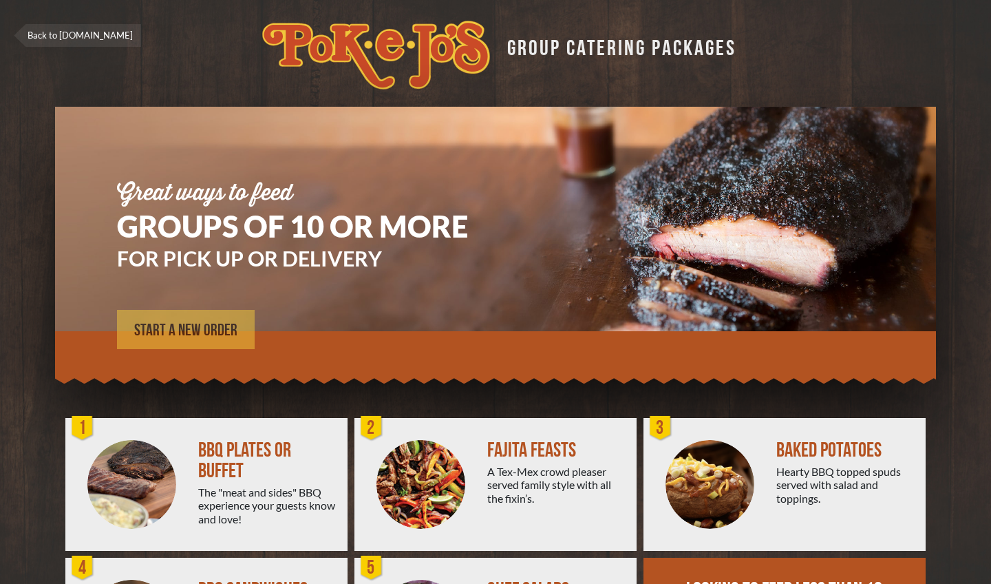
click at [220, 328] on span "START A NEW ORDER" at bounding box center [185, 330] width 103 height 17
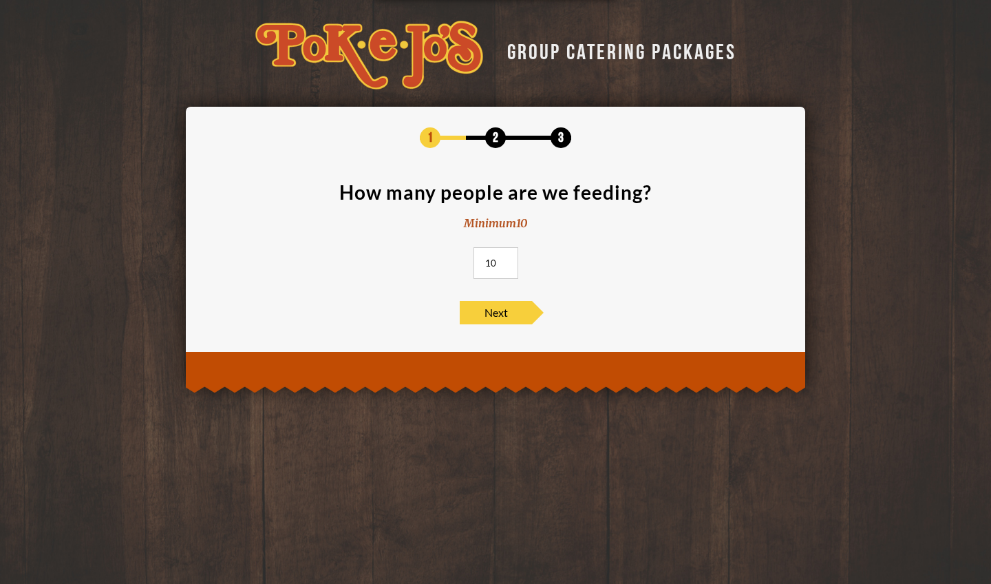
click at [493, 262] on input "10" at bounding box center [495, 263] width 45 height 32
type input "40"
click at [515, 312] on span "Next" at bounding box center [496, 312] width 72 height 23
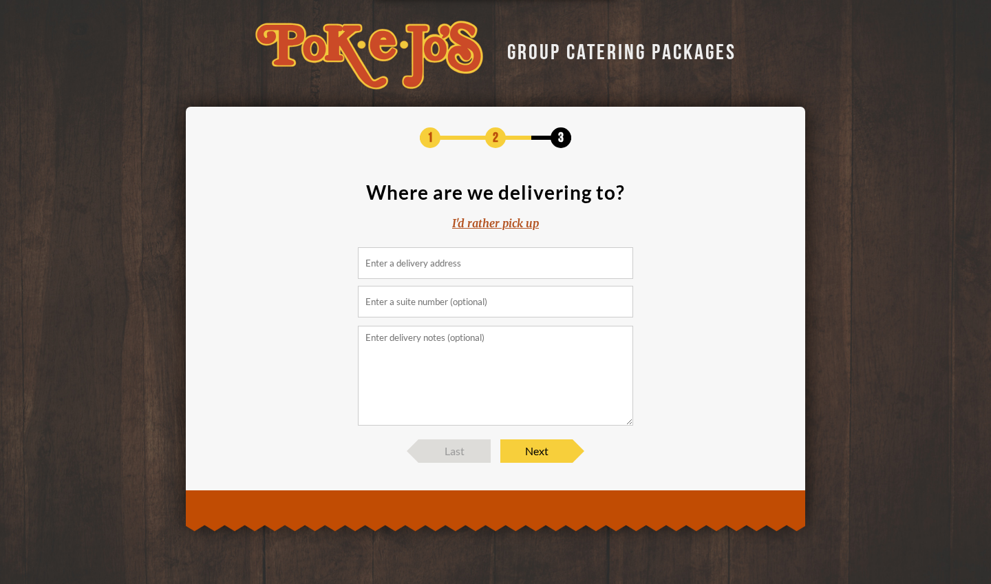
click at [487, 224] on div "I'd rather pick up" at bounding box center [495, 223] width 87 height 16
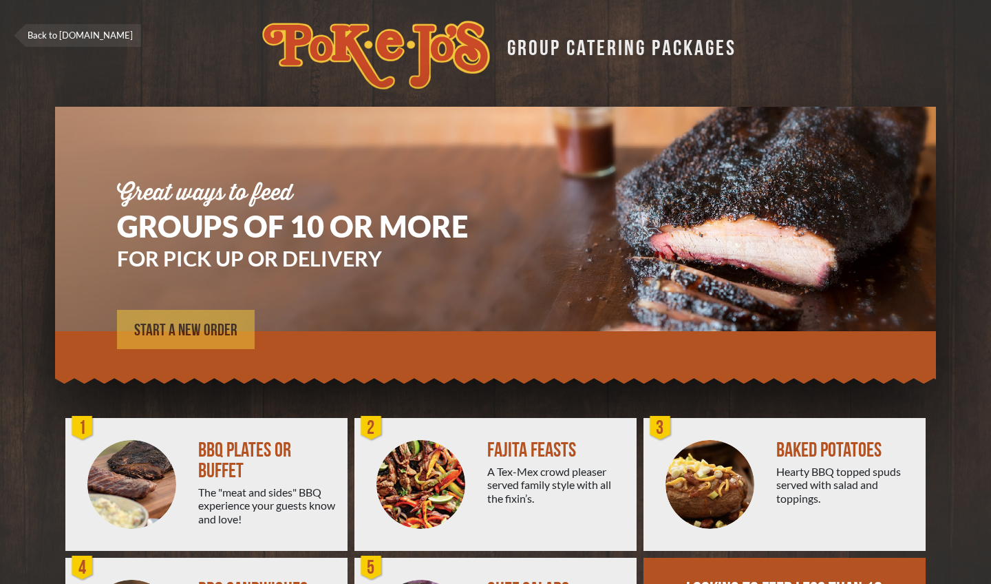
click at [220, 322] on span "START A NEW ORDER" at bounding box center [185, 330] width 103 height 17
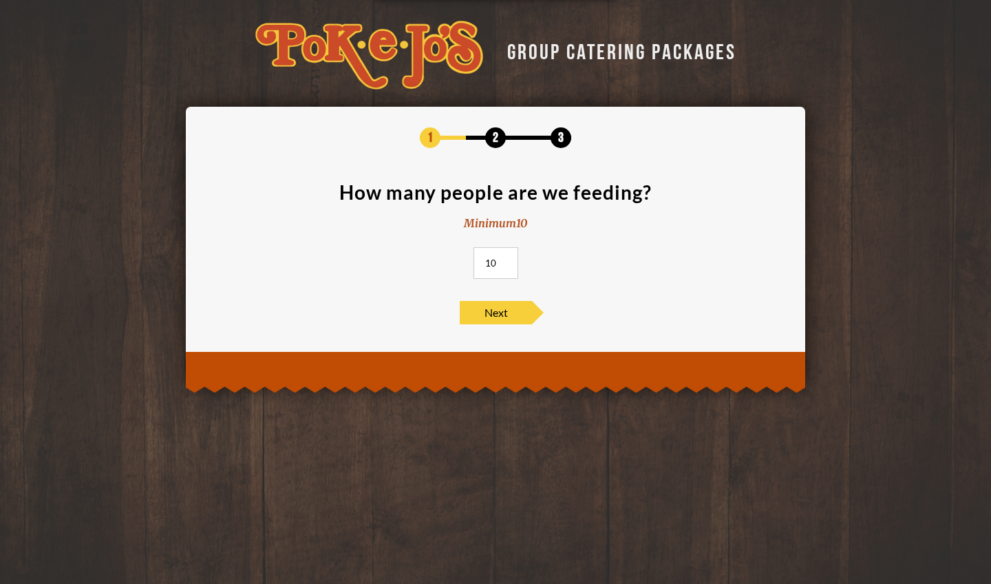
click at [486, 270] on input "10" at bounding box center [495, 263] width 45 height 32
type input "40"
click at [497, 312] on span "Next" at bounding box center [496, 312] width 72 height 23
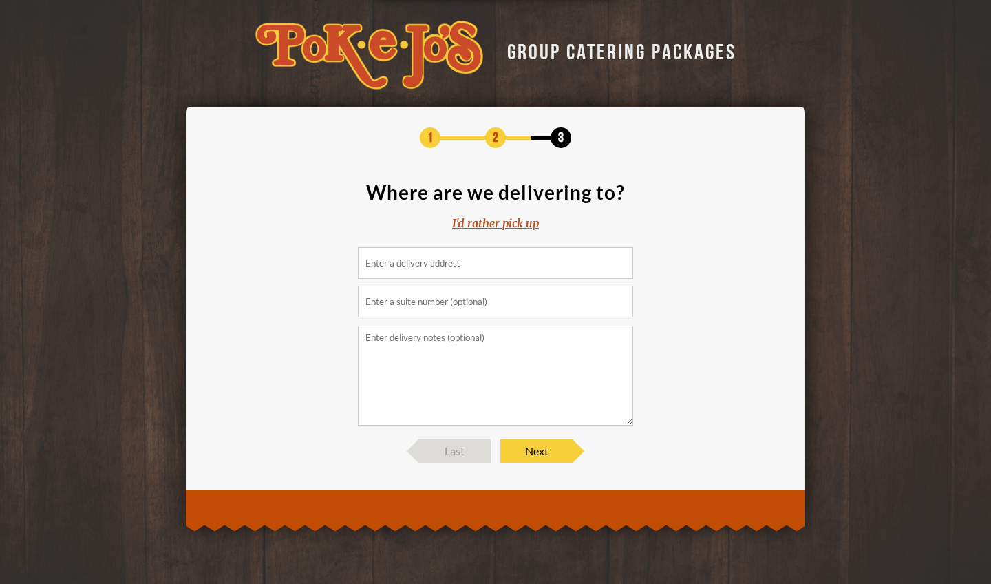
click at [479, 259] on input at bounding box center [495, 263] width 275 height 32
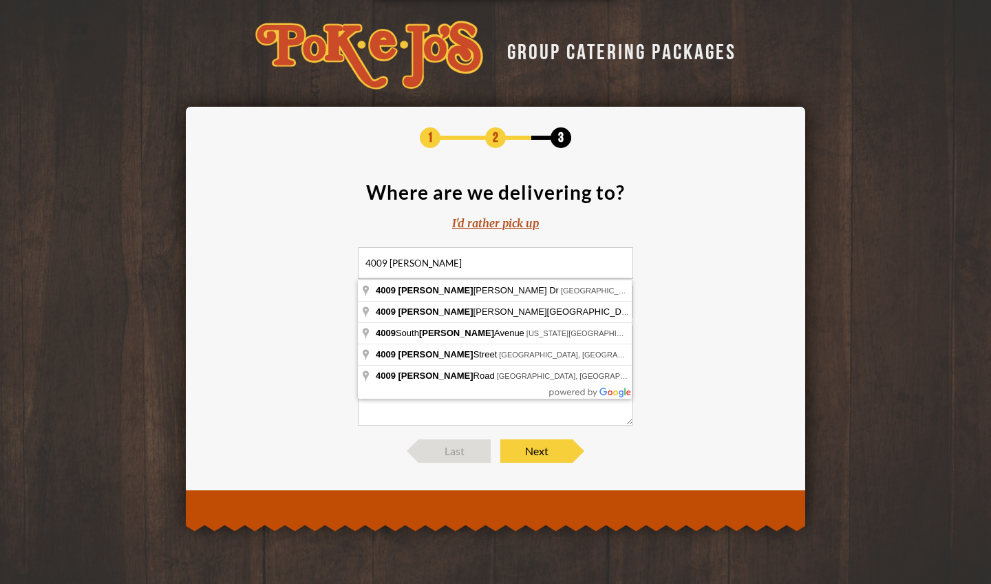
type input "4009 Harvey Penick Dr, Round Rock, TX, USA"
drag, startPoint x: 479, startPoint y: 259, endPoint x: 496, endPoint y: 290, distance: 35.4
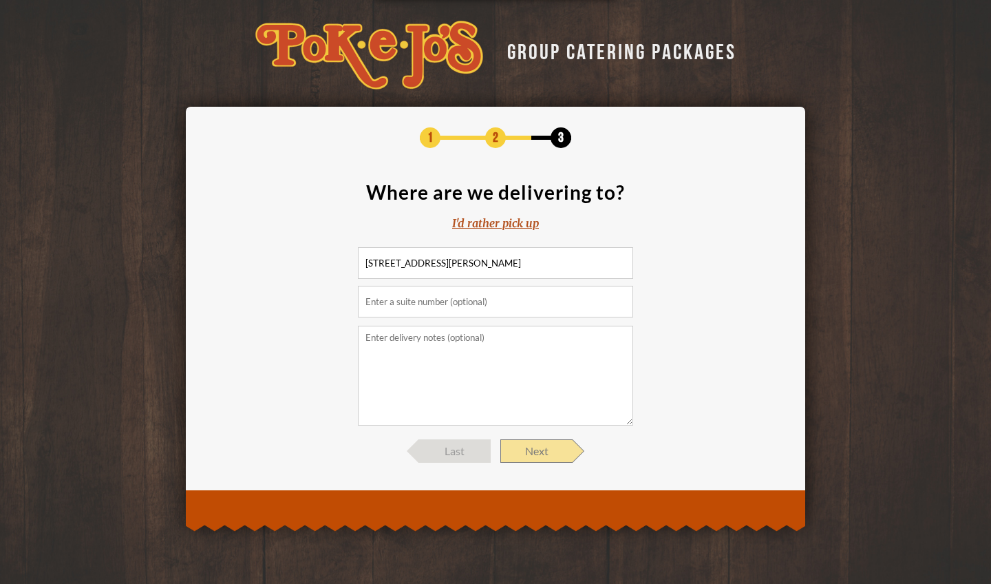
click at [535, 447] on span "Next" at bounding box center [536, 450] width 72 height 23
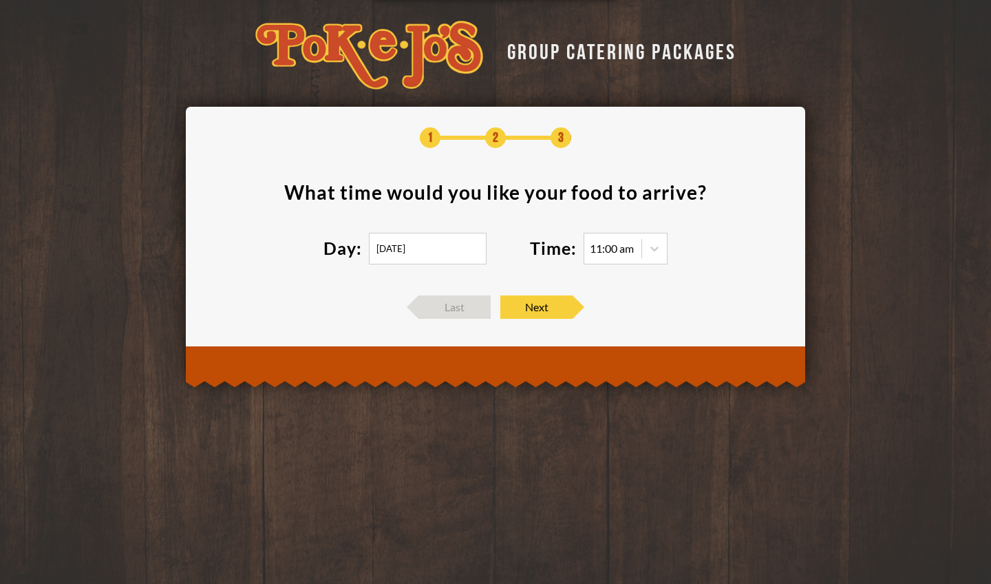
click at [390, 258] on input "08/11/2025" at bounding box center [428, 249] width 118 height 32
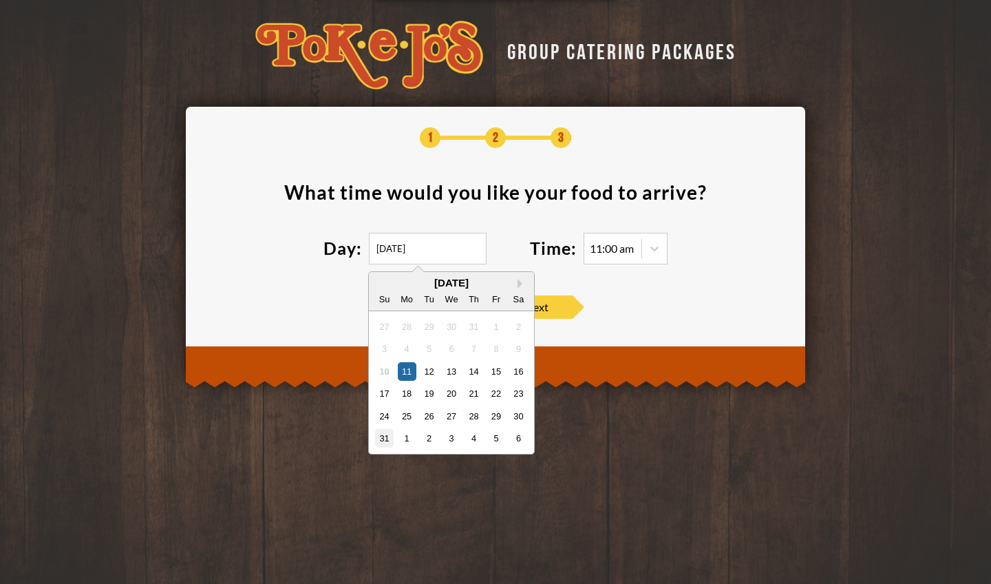
click at [383, 437] on div "31" at bounding box center [384, 438] width 19 height 19
type input "08/31/2025"
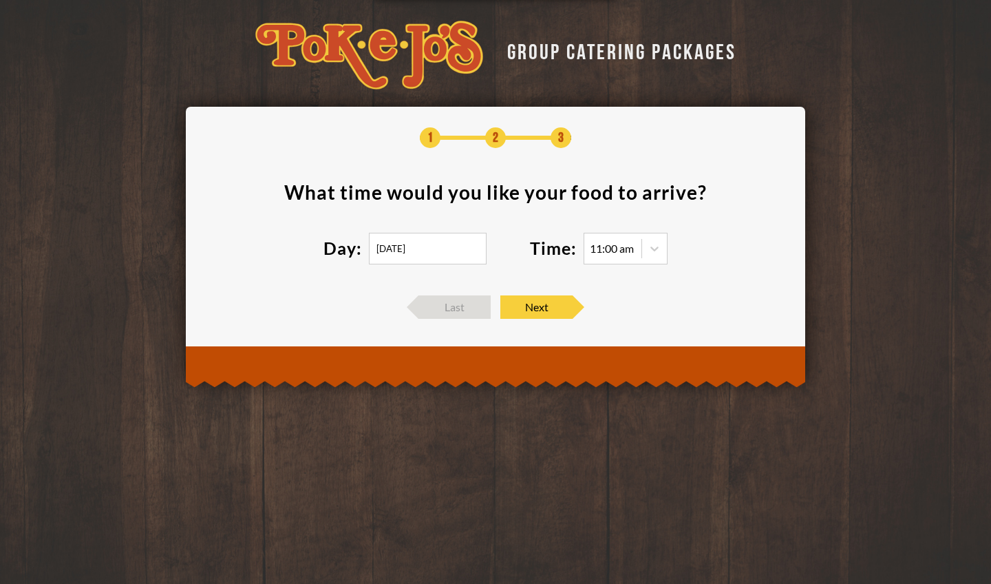
click at [620, 246] on div "11:00 am" at bounding box center [612, 248] width 44 height 11
click at [653, 251] on icon at bounding box center [655, 249] width 14 height 14
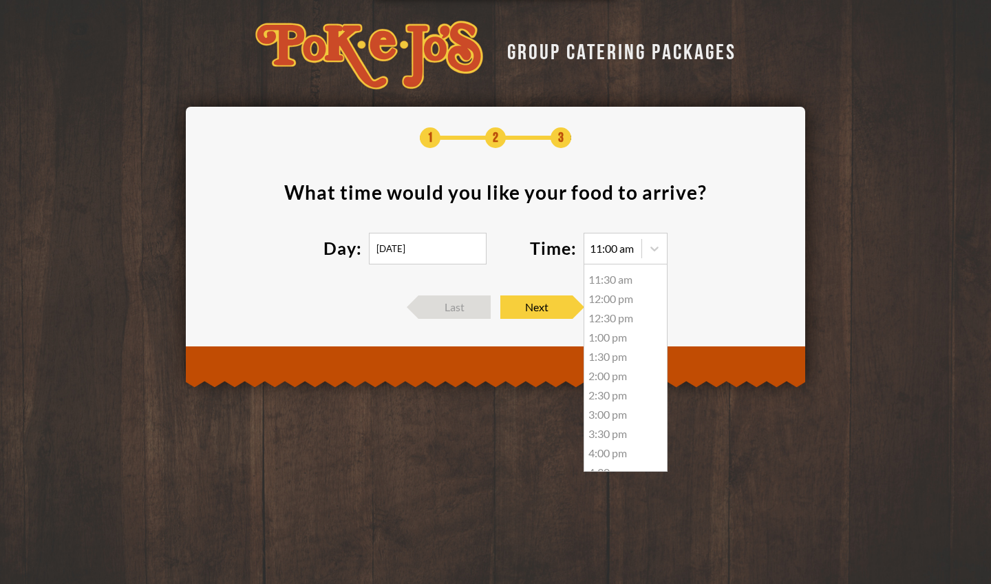
scroll to position [15, 0]
click at [607, 321] on div "12:30 pm" at bounding box center [625, 319] width 83 height 19
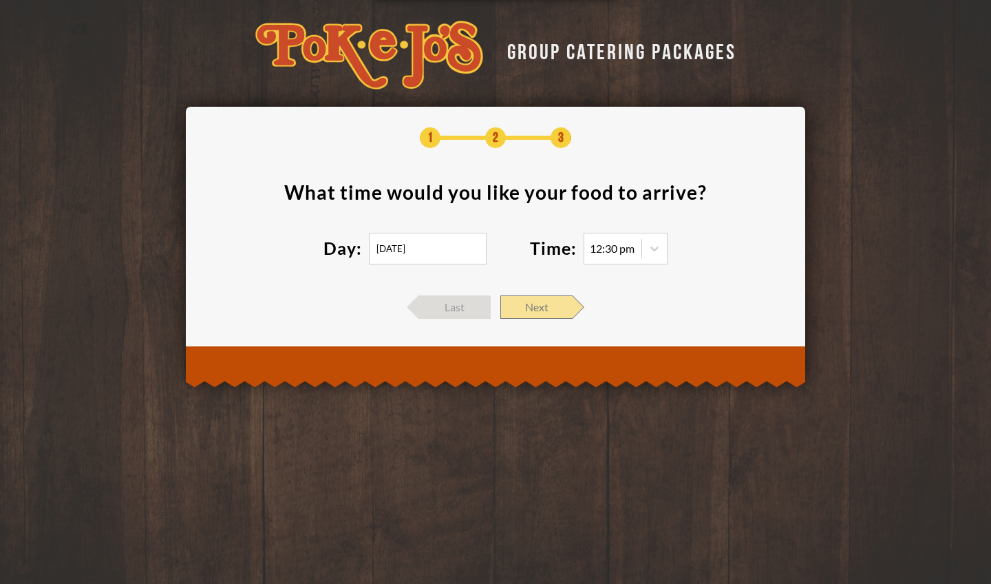
click at [543, 303] on span "Next" at bounding box center [536, 306] width 72 height 23
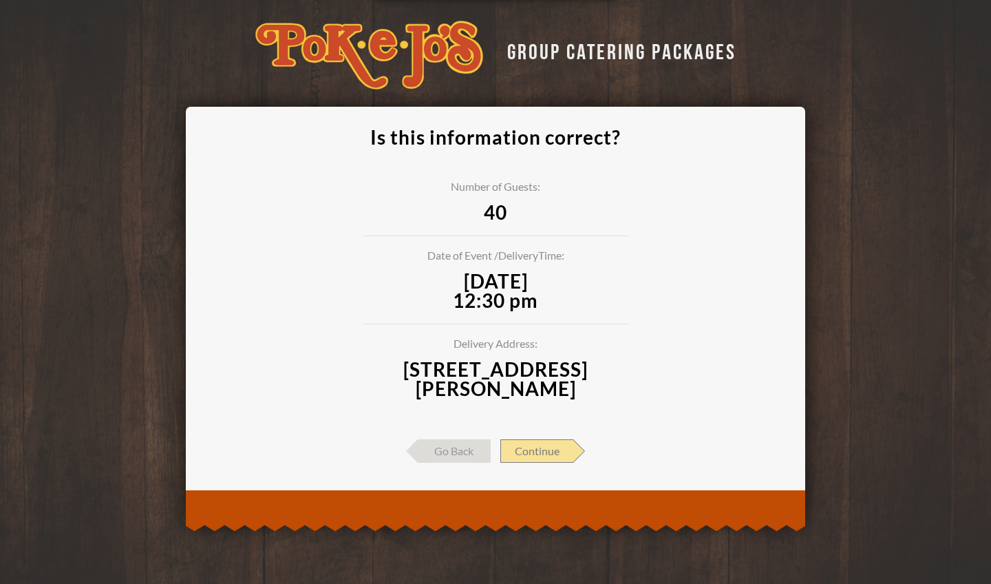
click at [562, 454] on span "Continue" at bounding box center [536, 450] width 73 height 23
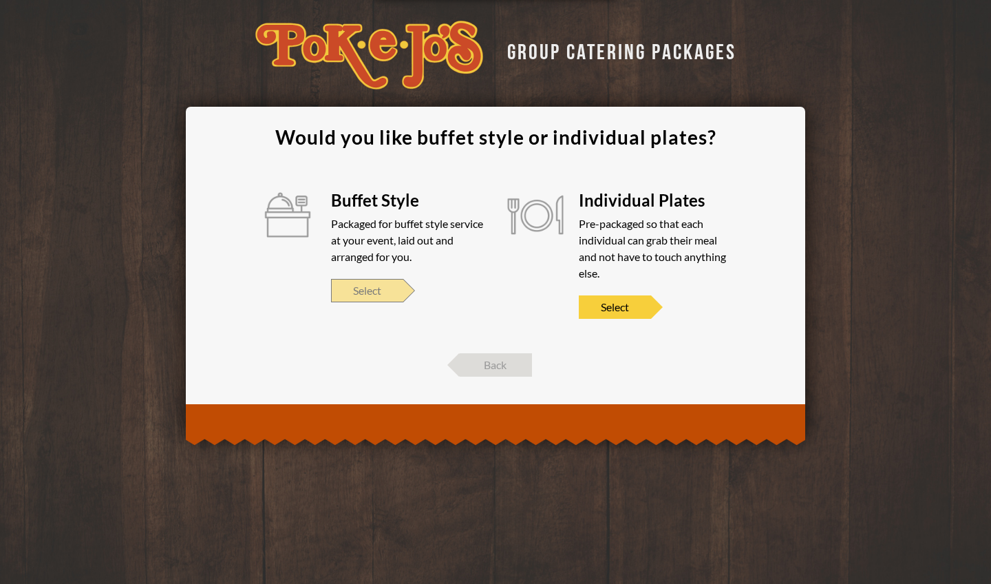
click at [366, 295] on span "Select" at bounding box center [367, 290] width 72 height 23
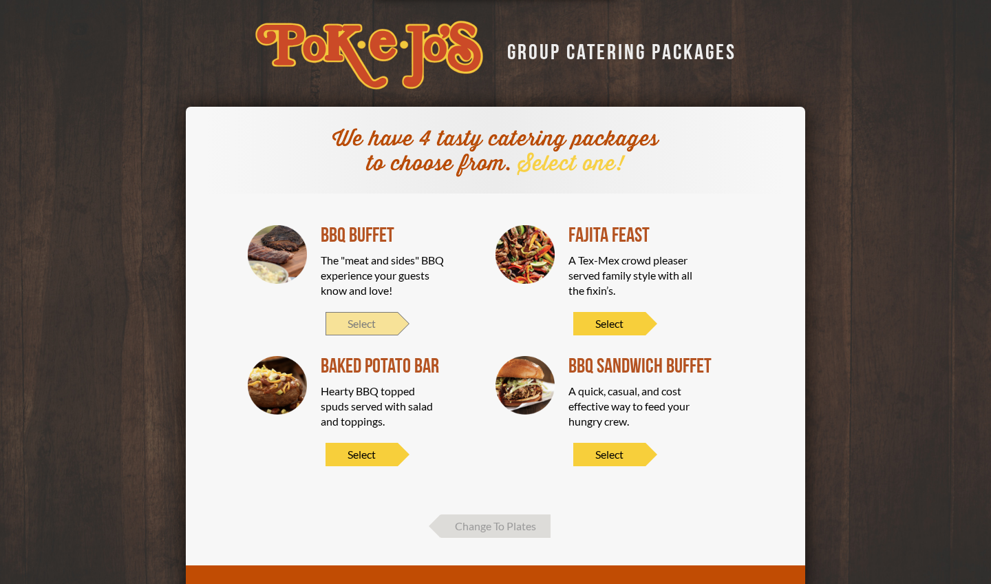
click at [365, 319] on span "Select" at bounding box center [362, 323] width 72 height 23
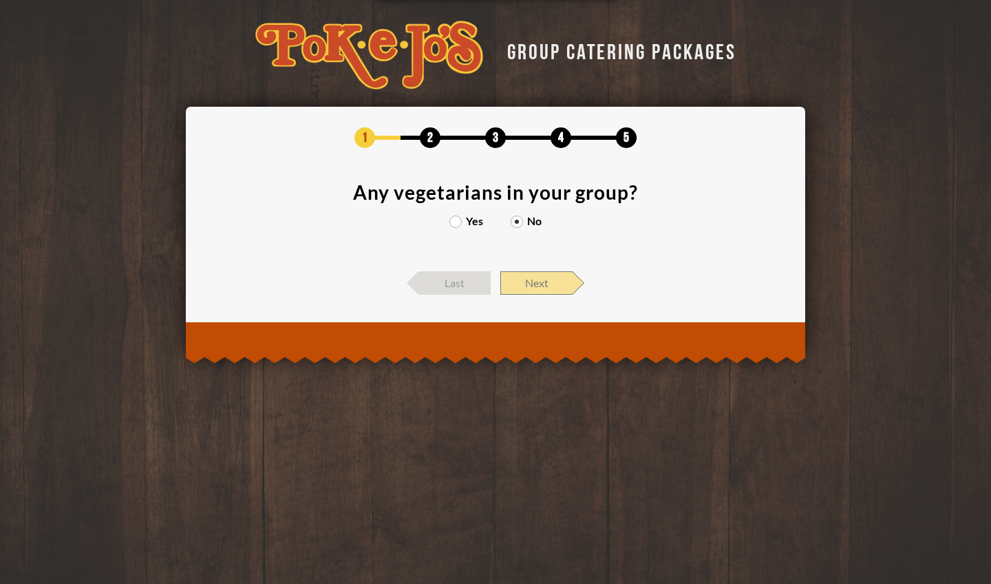
click at [546, 275] on span "Next" at bounding box center [536, 282] width 72 height 23
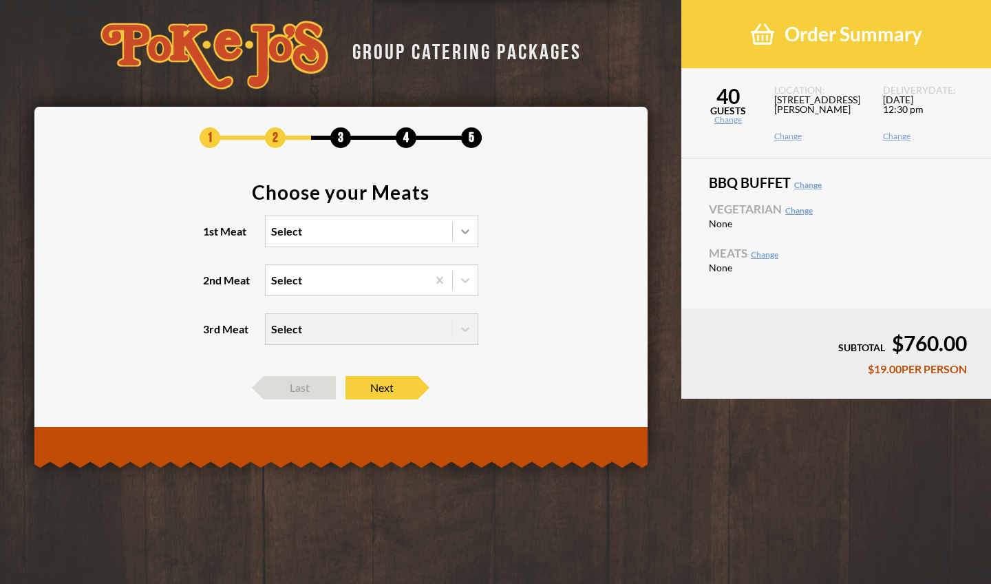
click at [463, 230] on icon at bounding box center [465, 231] width 8 height 5
click at [211, 237] on input "1st Meat Select" at bounding box center [211, 237] width 0 height 0
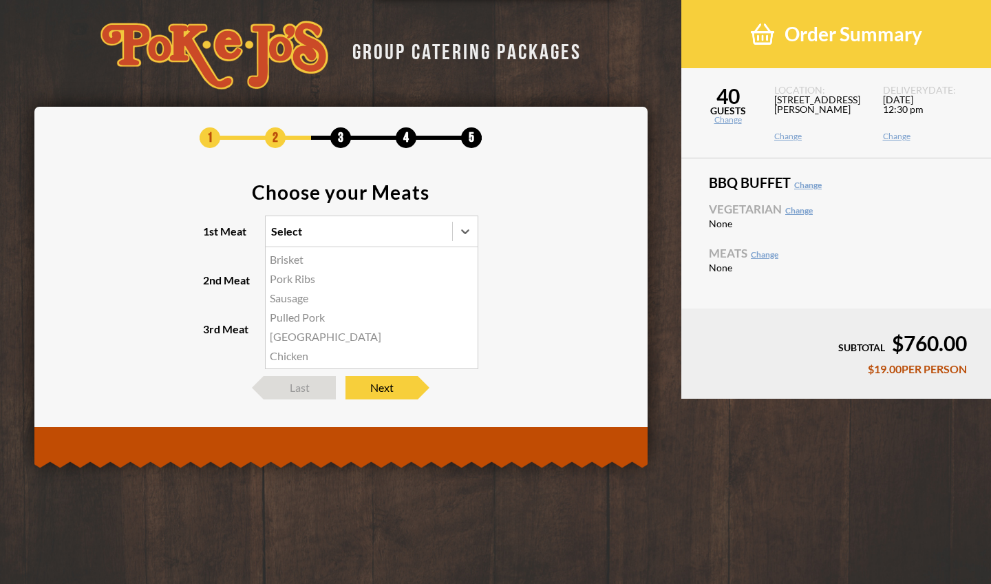
click at [447, 257] on div "Brisket" at bounding box center [372, 259] width 212 height 19
click at [211, 237] on input "1st Meat option Brisket focused, 1 of 6. 6 results available. Use Up and Down t…" at bounding box center [211, 237] width 0 height 0
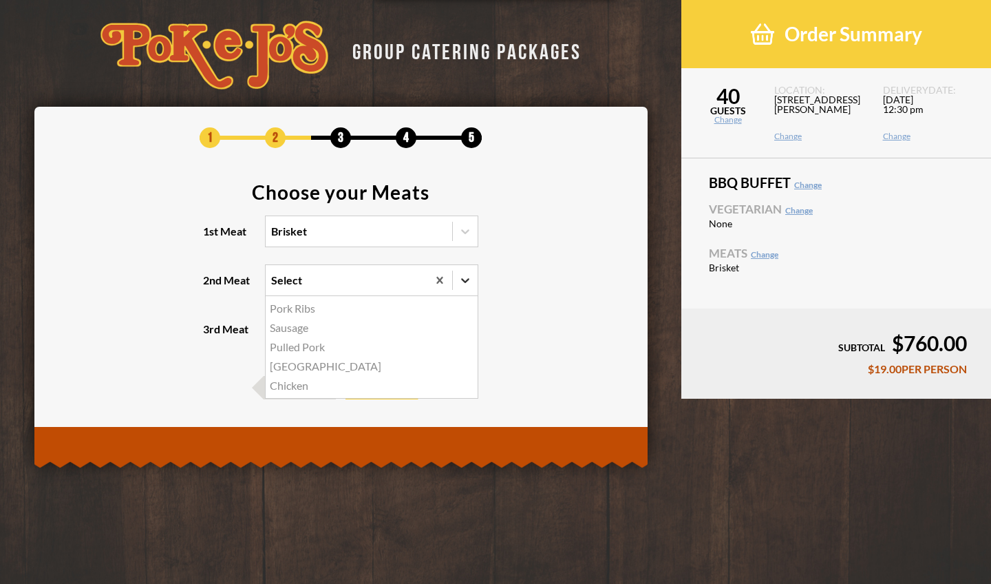
click at [466, 281] on icon at bounding box center [465, 280] width 8 height 5
click at [211, 286] on input "2nd Meat option Pork Ribs focused, 1 of 5. 5 results available. Use Up and Down…" at bounding box center [211, 286] width 0 height 0
click at [296, 386] on div "Chicken" at bounding box center [372, 385] width 212 height 19
click at [211, 286] on input "2nd Meat option Chicken focused, 5 of 5. 5 results available. Use Up and Down t…" at bounding box center [211, 286] width 0 height 0
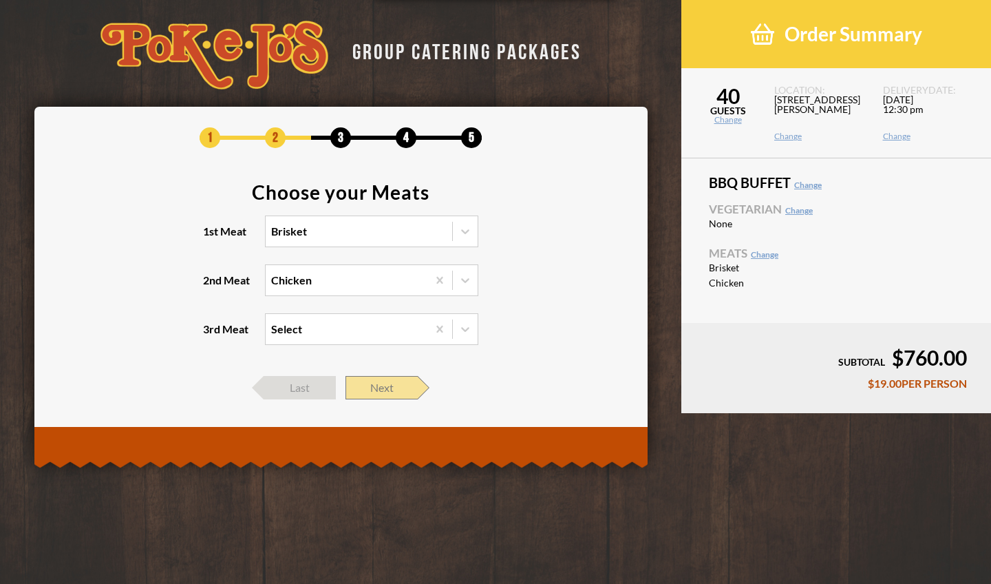
click at [402, 389] on span "Next" at bounding box center [381, 387] width 72 height 23
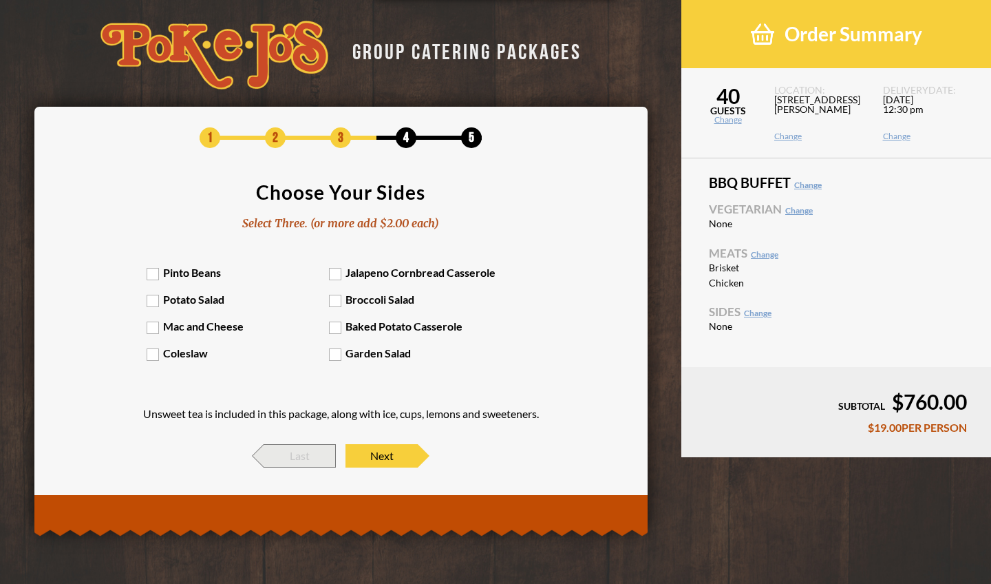
click at [277, 454] on span "Last" at bounding box center [300, 455] width 72 height 23
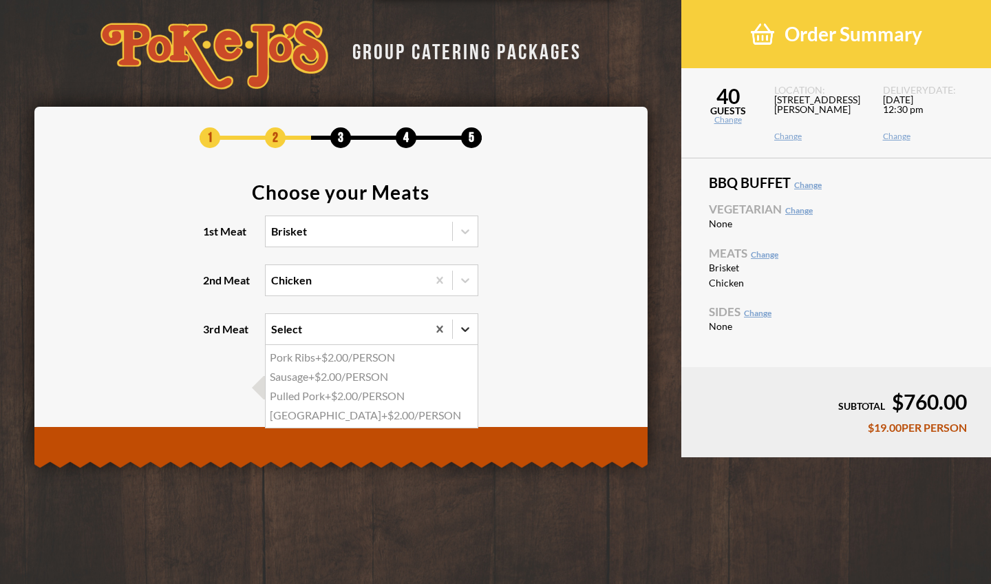
click at [468, 323] on icon at bounding box center [465, 329] width 14 height 14
click at [211, 335] on input "3rd Meat option Pork Ribs focused, 1 of 4. 4 results available. Use Up and Down…" at bounding box center [211, 335] width 0 height 0
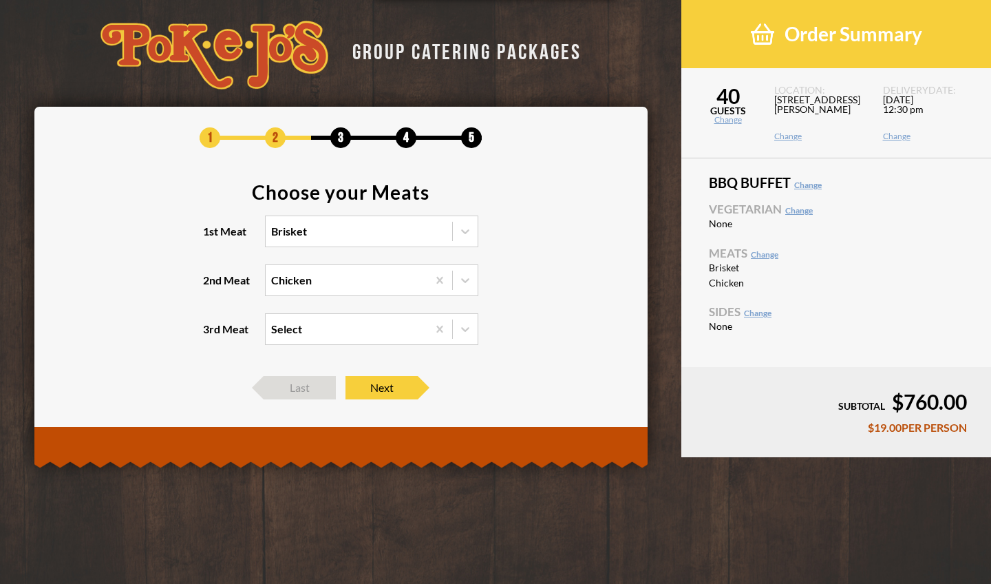
click at [512, 301] on section "Choose your Meats 1st Meat Brisket 2nd Meat Chicken 3rd Meat Select" at bounding box center [341, 272] width 572 height 180
click at [404, 384] on span "Next" at bounding box center [381, 387] width 72 height 23
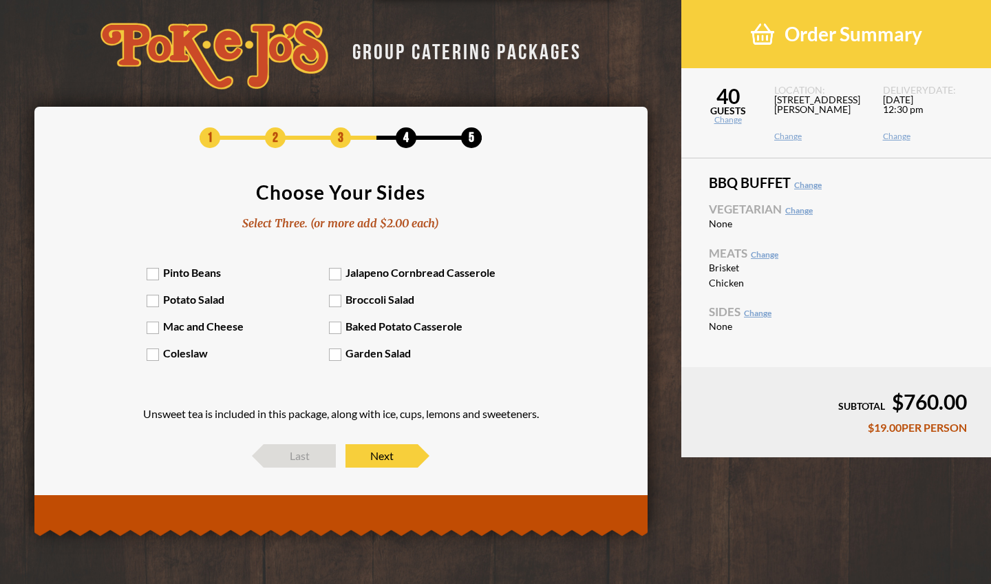
click at [333, 234] on section "Choose Your Sides Select Three. (or more add $2.00 each) Pinto Beans Jalapeno C…" at bounding box center [341, 306] width 572 height 248
click at [149, 326] on label "Mac and Cheese" at bounding box center [238, 325] width 183 height 13
click at [0, 0] on input "Mac and Cheese" at bounding box center [0, 0] width 0 height 0
click at [155, 299] on label "Potato Salad" at bounding box center [238, 298] width 183 height 13
click at [0, 0] on input "Potato Salad" at bounding box center [0, 0] width 0 height 0
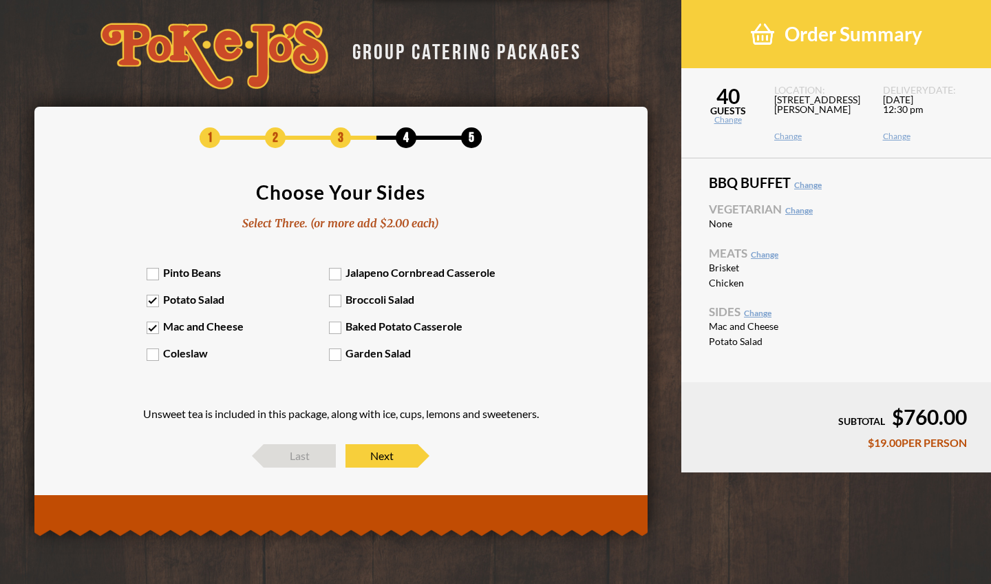
click at [334, 273] on label "Jalapeno Cornbread Casserole" at bounding box center [420, 272] width 183 height 13
click at [0, 0] on input "Jalapeno Cornbread Casserole" at bounding box center [0, 0] width 0 height 0
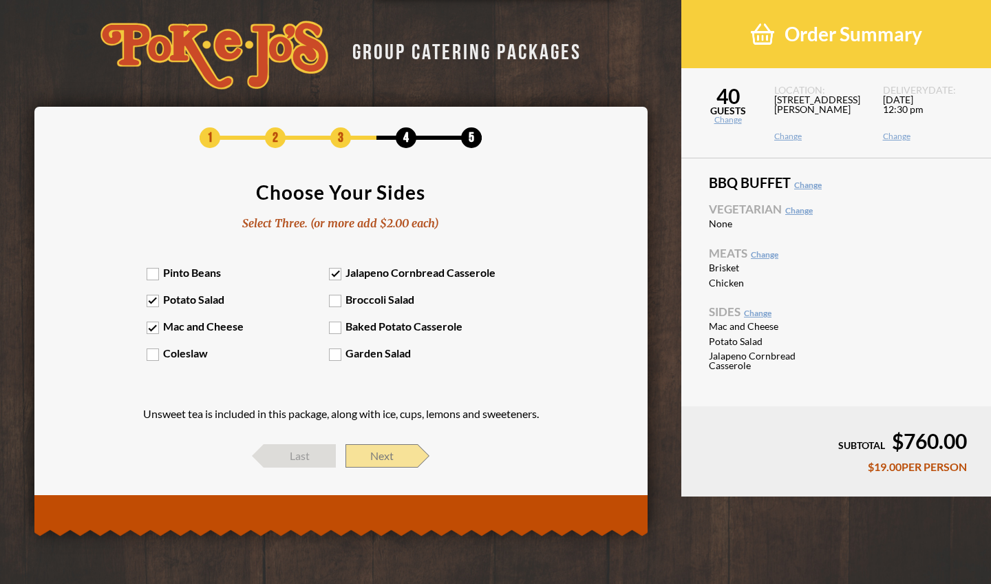
click at [398, 457] on span "Next" at bounding box center [381, 455] width 72 height 23
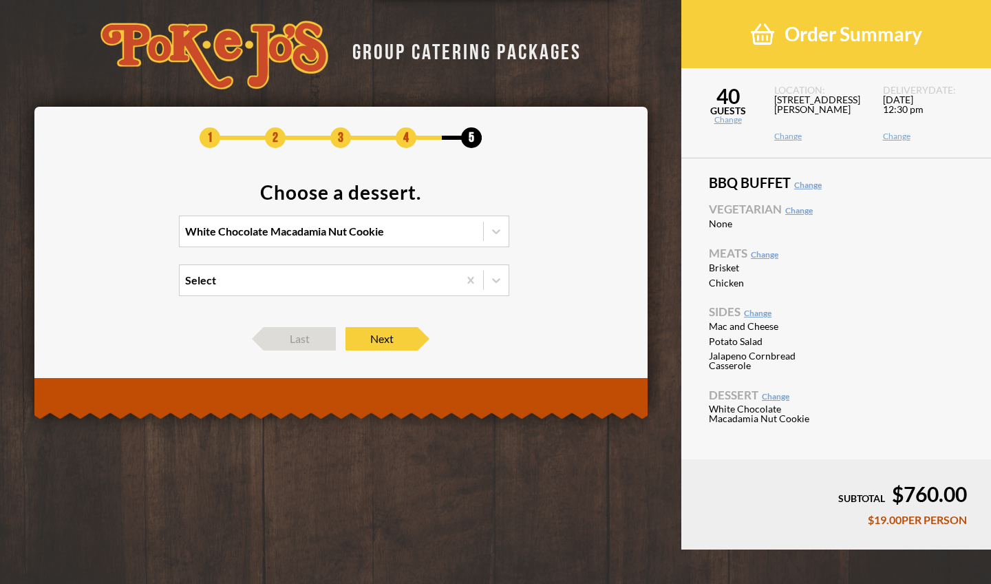
click at [283, 350] on div "1 2 3 4 5 Choose a dessert. White Chocolate Macadamia Nut Cookie Select Last Ne…" at bounding box center [340, 239] width 613 height 264
click at [281, 341] on span "Last" at bounding box center [300, 338] width 72 height 23
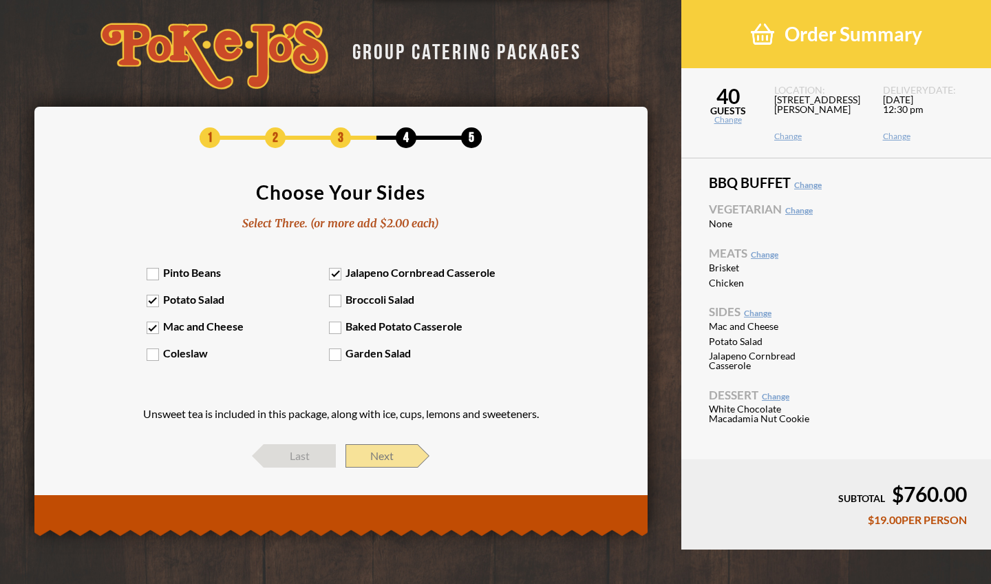
click at [412, 453] on span "Next" at bounding box center [381, 455] width 72 height 23
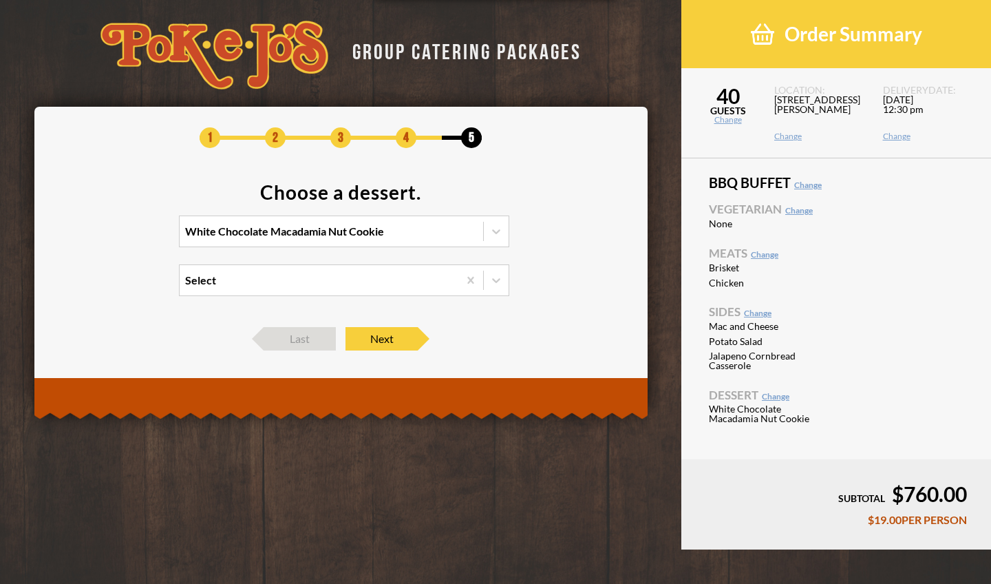
click at [509, 237] on label "White Chocolate Macadamia Nut Cookie" at bounding box center [341, 231] width 344 height 32
click at [125, 237] on input "White Chocolate Macadamia Nut Cookie" at bounding box center [125, 237] width 0 height 0
click at [502, 233] on icon at bounding box center [496, 231] width 14 height 14
click at [125, 237] on input "option White Chocolate Macadamia Nut Cookie focused, 1 of 4. 4 results availabl…" at bounding box center [125, 237] width 0 height 0
click at [641, 201] on div "1 2 3 4 5 Choose a dessert. White Chocolate Macadamia Nut Cookie Select Last Ne…" at bounding box center [340, 239] width 613 height 264
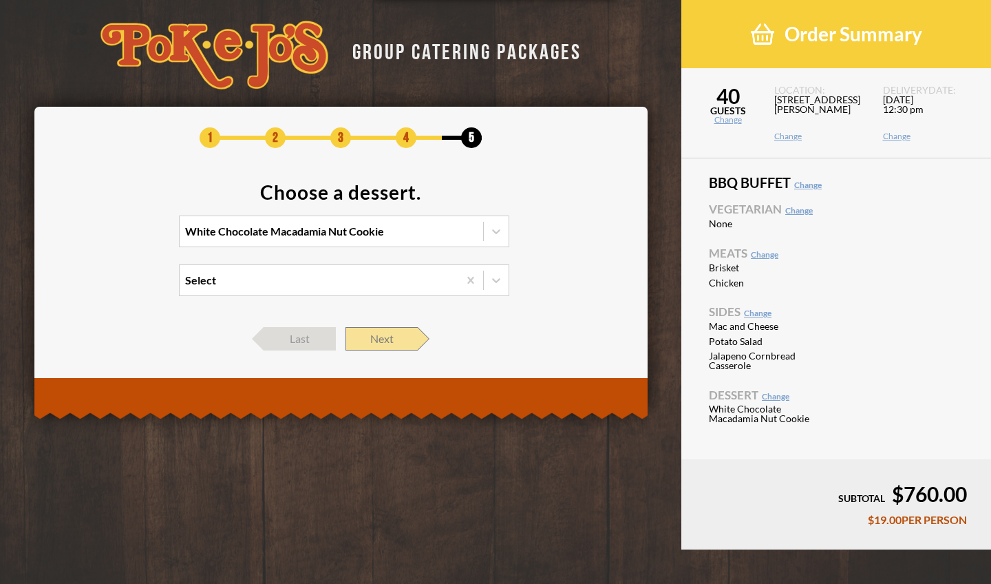
click at [385, 335] on span "Next" at bounding box center [381, 338] width 72 height 23
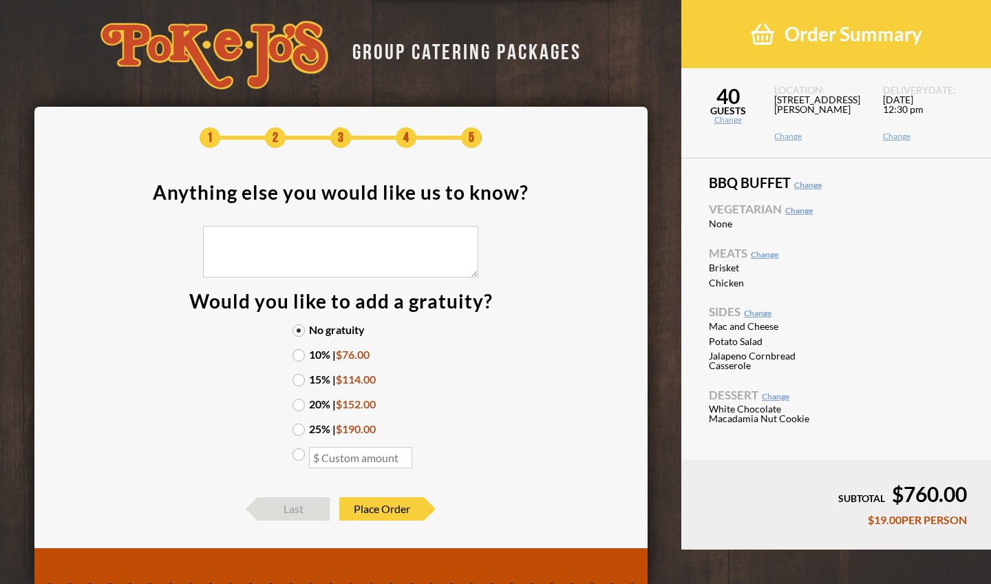
click at [299, 378] on label "15% | $114.00" at bounding box center [340, 379] width 96 height 11
click at [0, 0] on input "15% | $114.00" at bounding box center [0, 0] width 0 height 0
click at [391, 505] on span "Place Order" at bounding box center [381, 508] width 85 height 23
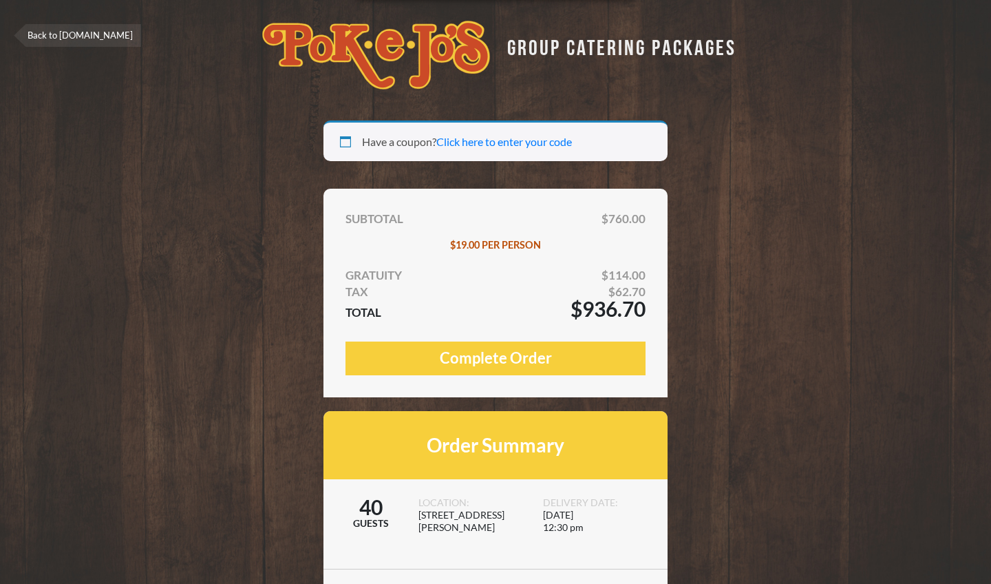
select select "[GEOGRAPHIC_DATA]"
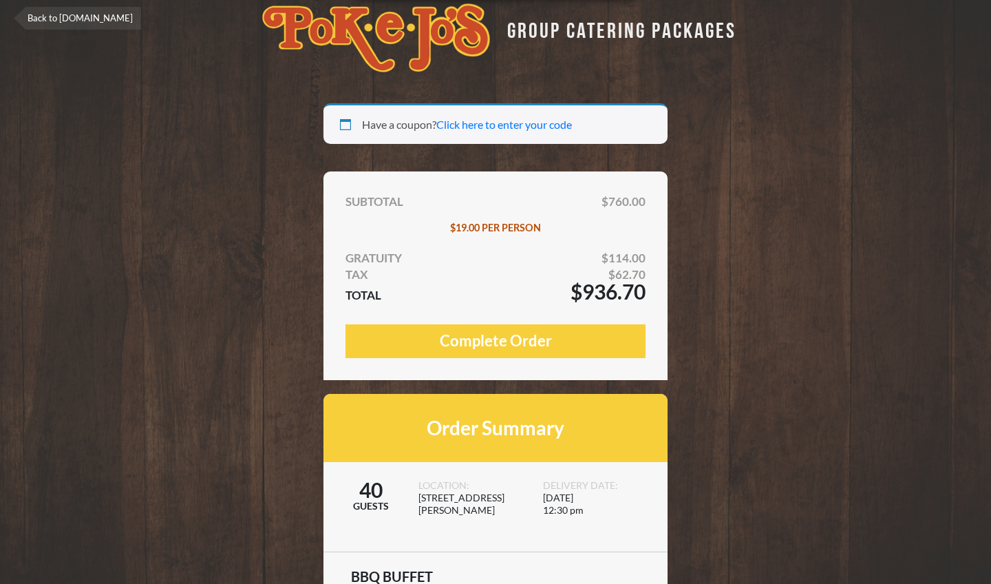
scroll to position [17, 0]
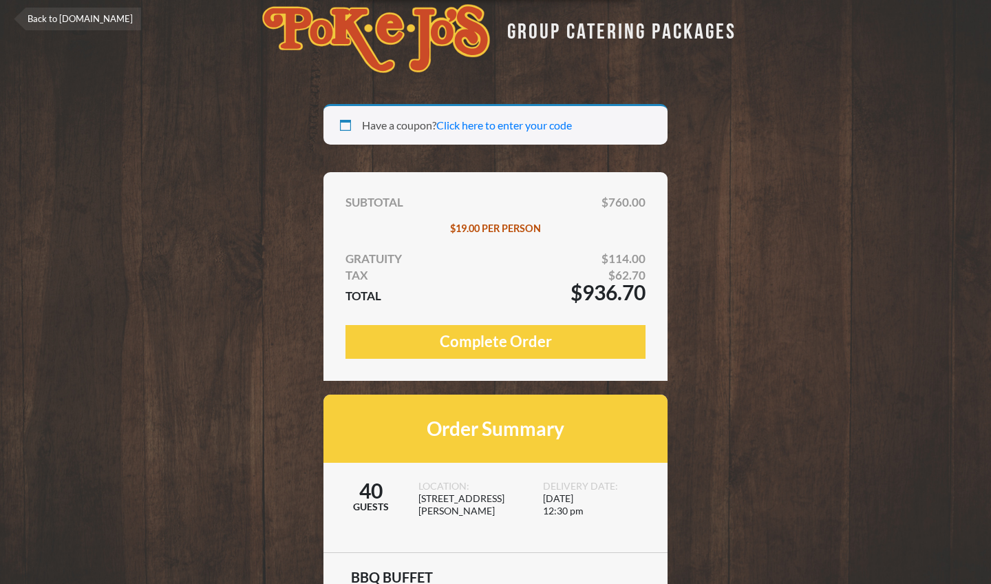
click at [111, 22] on link "Back to [DOMAIN_NAME]" at bounding box center [77, 19] width 127 height 23
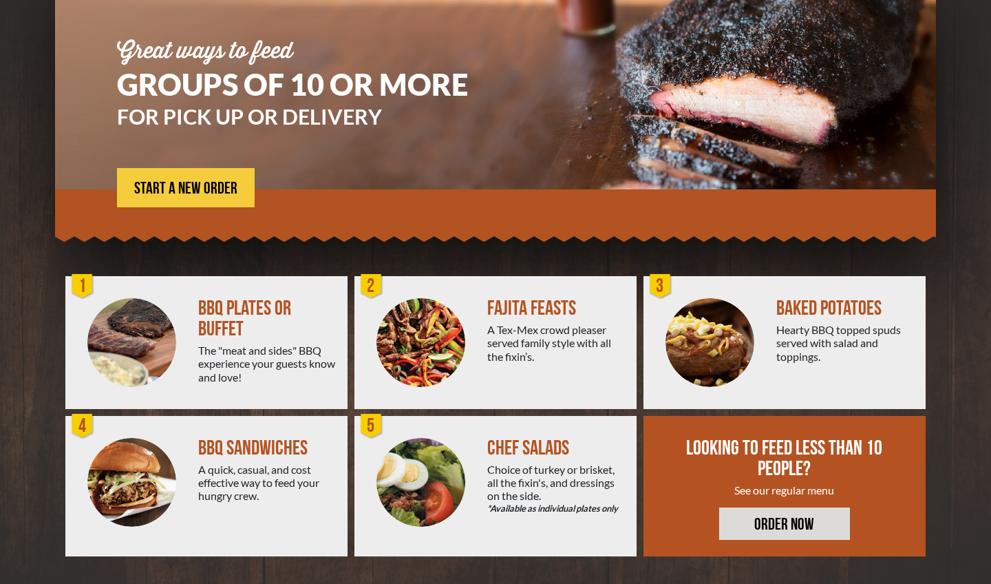
scroll to position [142, 0]
click at [223, 186] on span "START A NEW ORDER" at bounding box center [185, 188] width 103 height 17
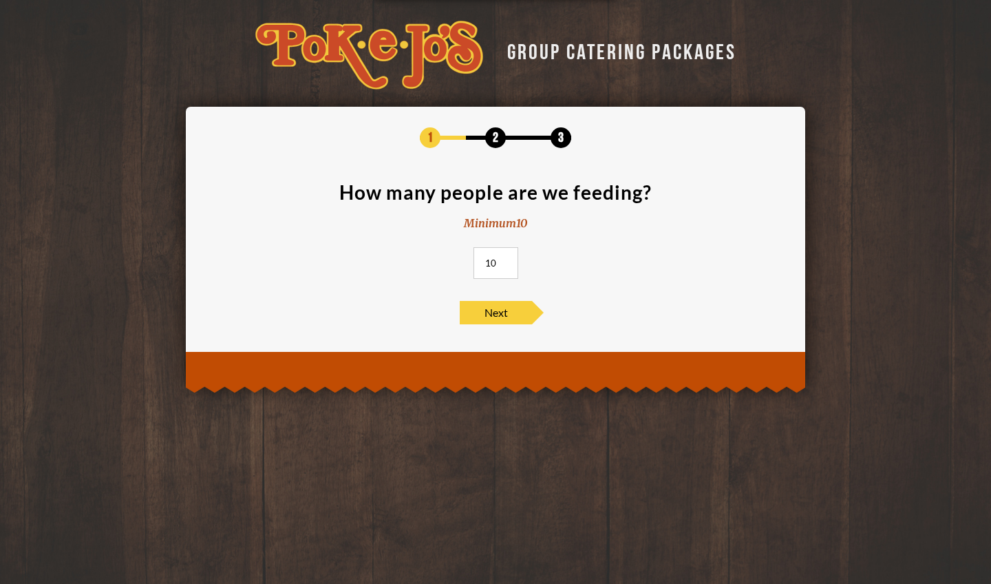
click at [490, 263] on input "10" at bounding box center [495, 263] width 45 height 32
type input "40"
click at [507, 319] on span "Next" at bounding box center [496, 312] width 72 height 23
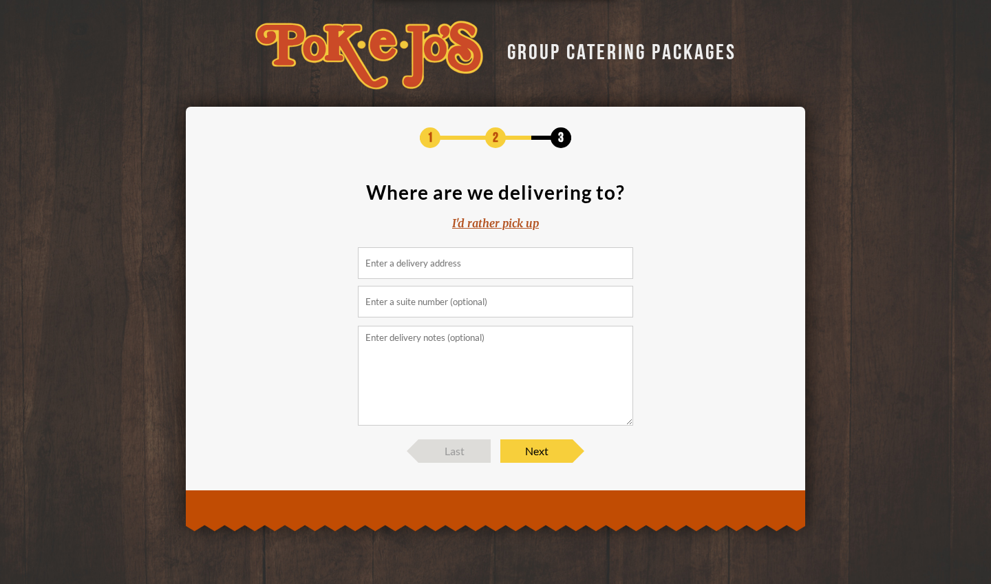
click at [485, 263] on input at bounding box center [495, 263] width 275 height 32
type input "e"
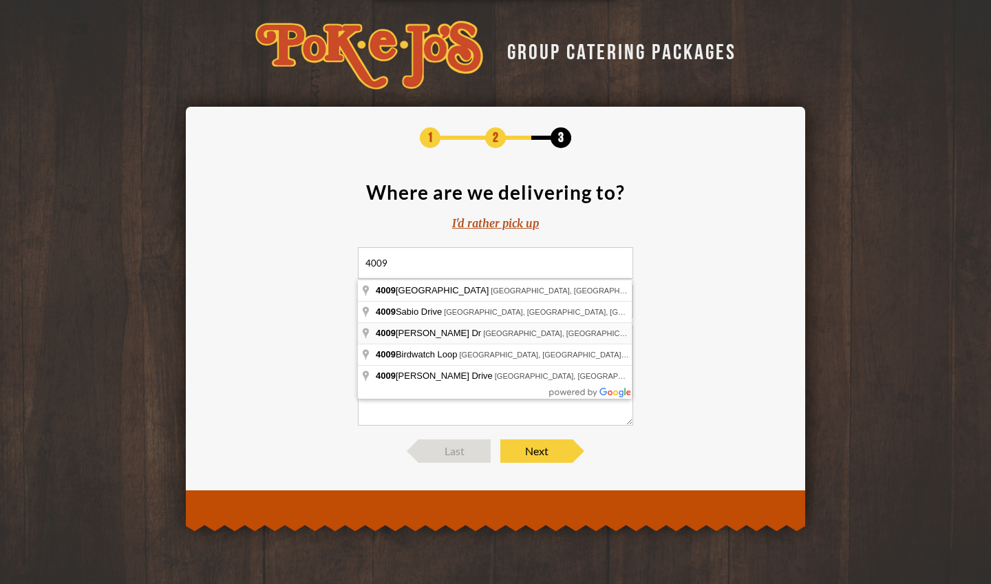
type input "4009 Harvey Penick Dr, Round Rock, TX, USA"
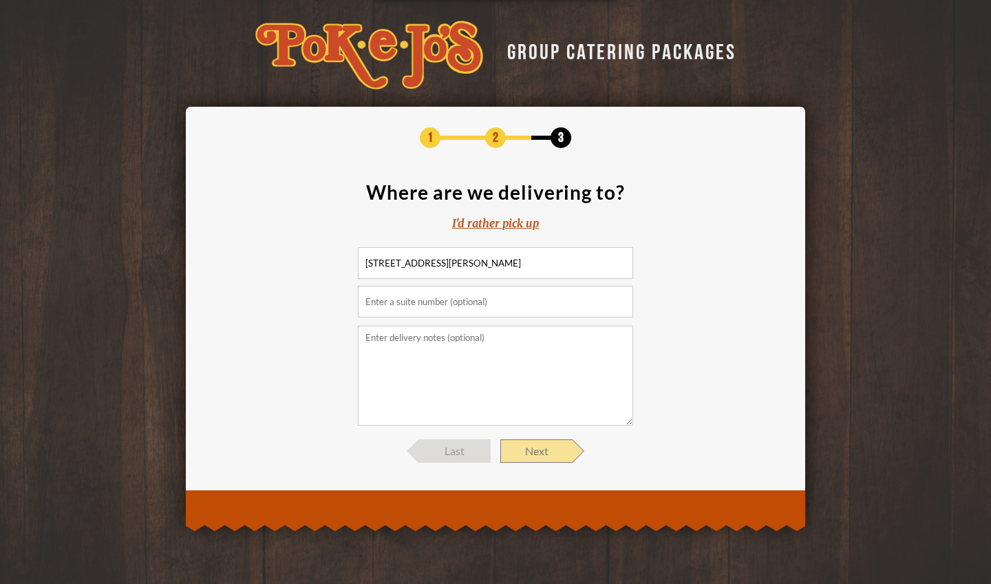
click at [549, 449] on span "Next" at bounding box center [536, 450] width 72 height 23
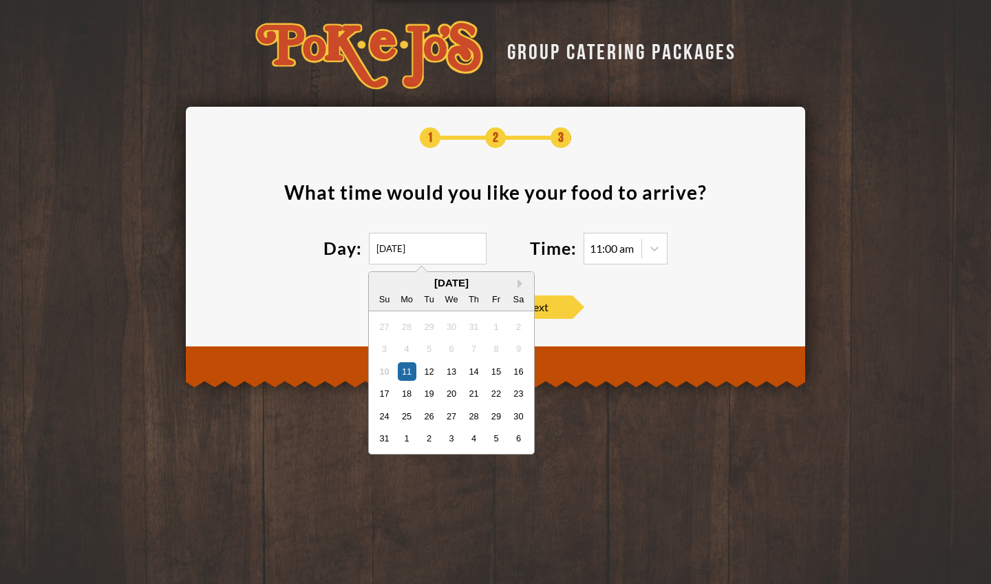
click at [398, 248] on input "08/11/2025" at bounding box center [428, 249] width 118 height 32
click at [377, 440] on div "31" at bounding box center [384, 438] width 19 height 19
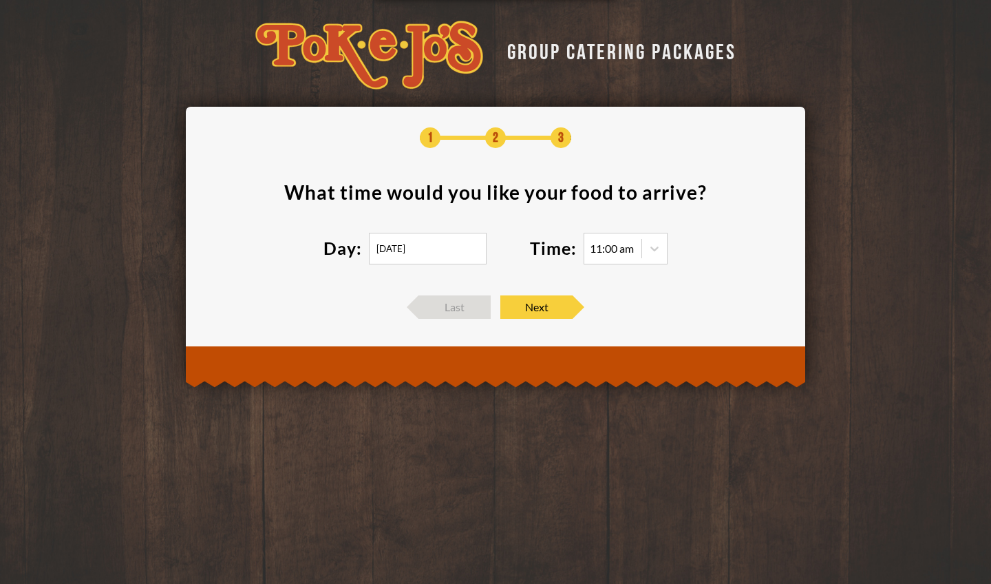
type input "08/31/2025"
click at [652, 249] on icon at bounding box center [655, 249] width 14 height 14
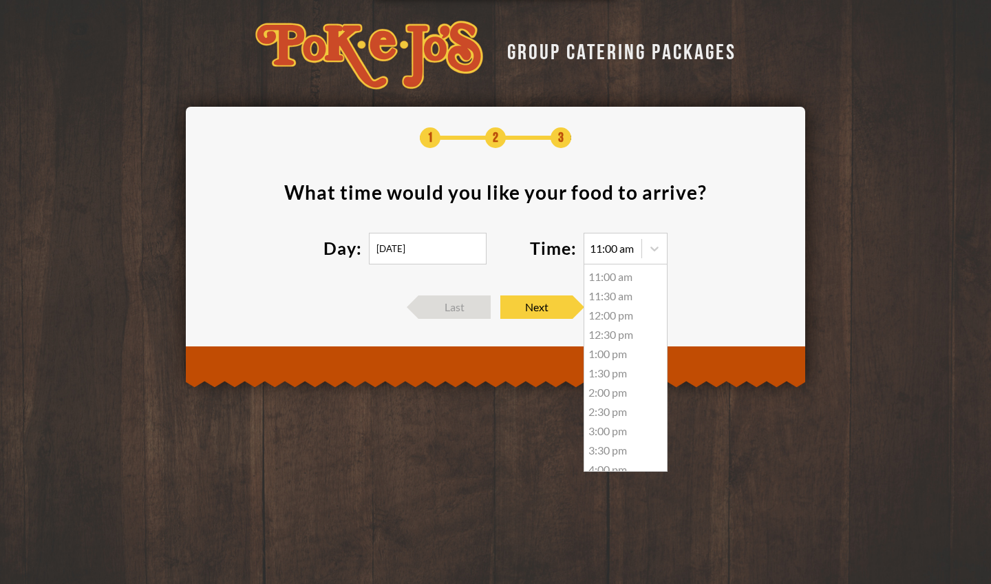
click at [618, 336] on div "12:30 pm" at bounding box center [625, 334] width 83 height 19
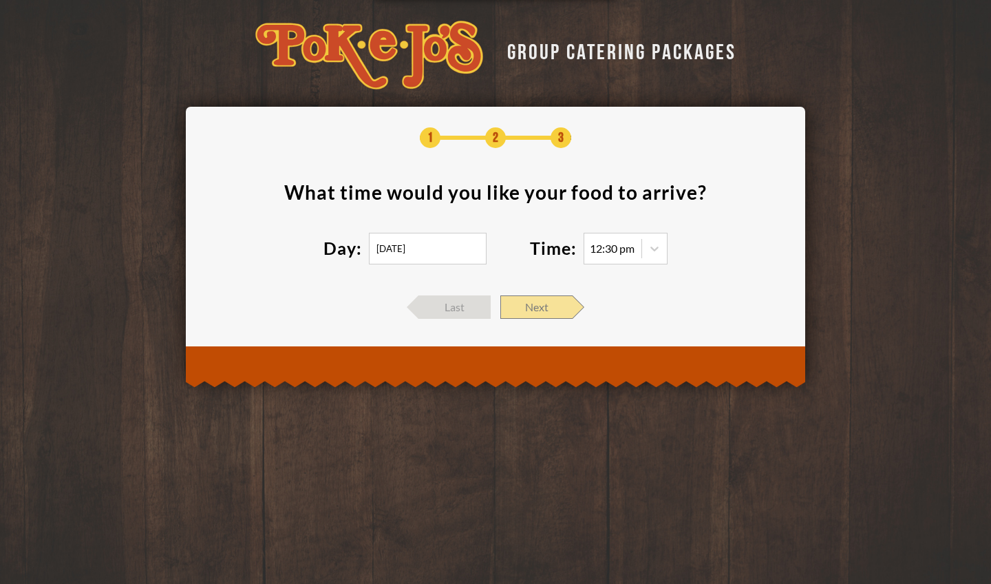
click at [555, 307] on span "Next" at bounding box center [536, 306] width 72 height 23
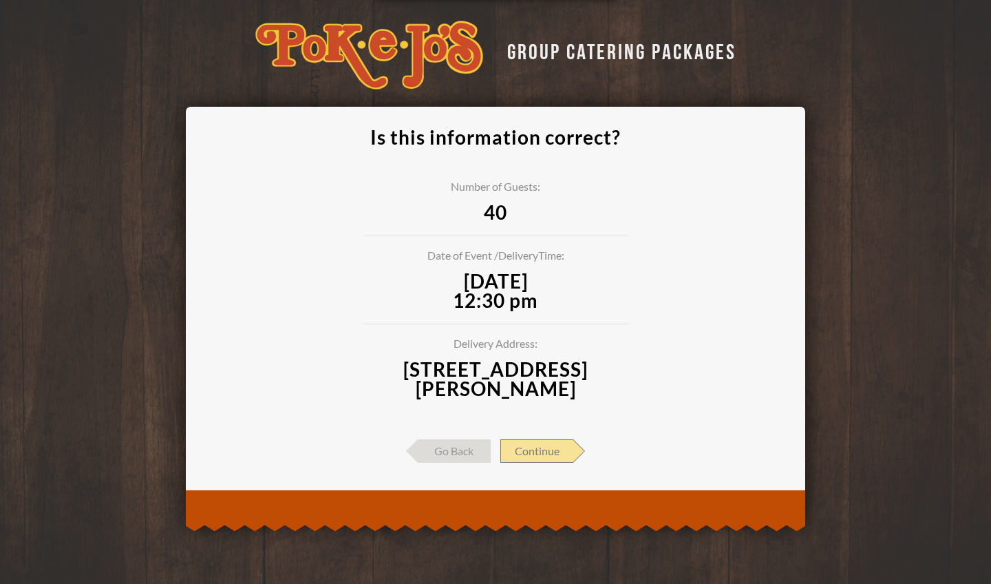
click at [549, 446] on span "Continue" at bounding box center [536, 450] width 73 height 23
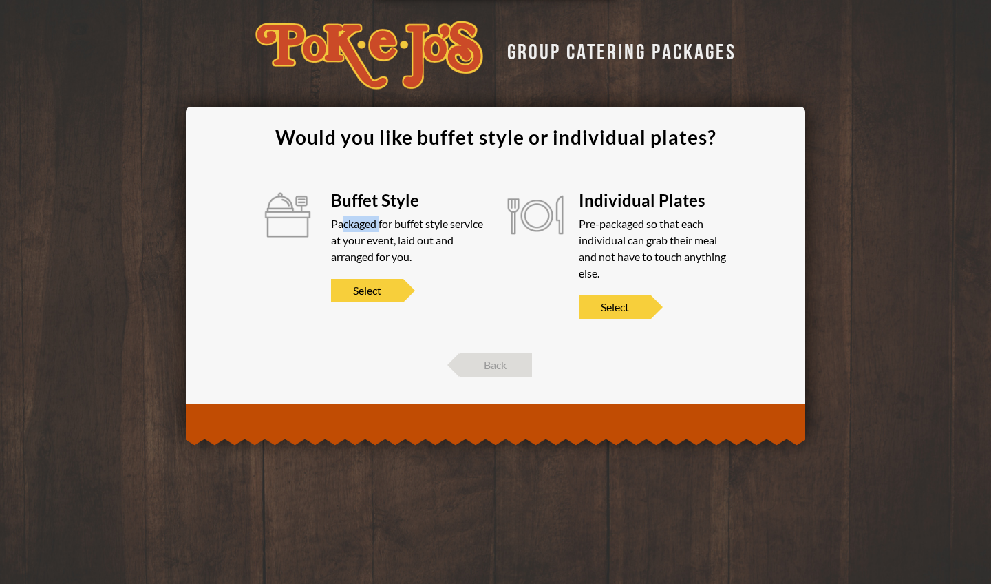
drag, startPoint x: 345, startPoint y: 222, endPoint x: 362, endPoint y: 225, distance: 17.5
click at [370, 226] on div "Packaged for buffet style service at your event, laid out and arranged for you." at bounding box center [408, 240] width 154 height 50
click at [341, 229] on div "Packaged for buffet style service at your event, laid out and arranged for you." at bounding box center [408, 240] width 154 height 50
click at [368, 295] on span "Select" at bounding box center [367, 290] width 72 height 23
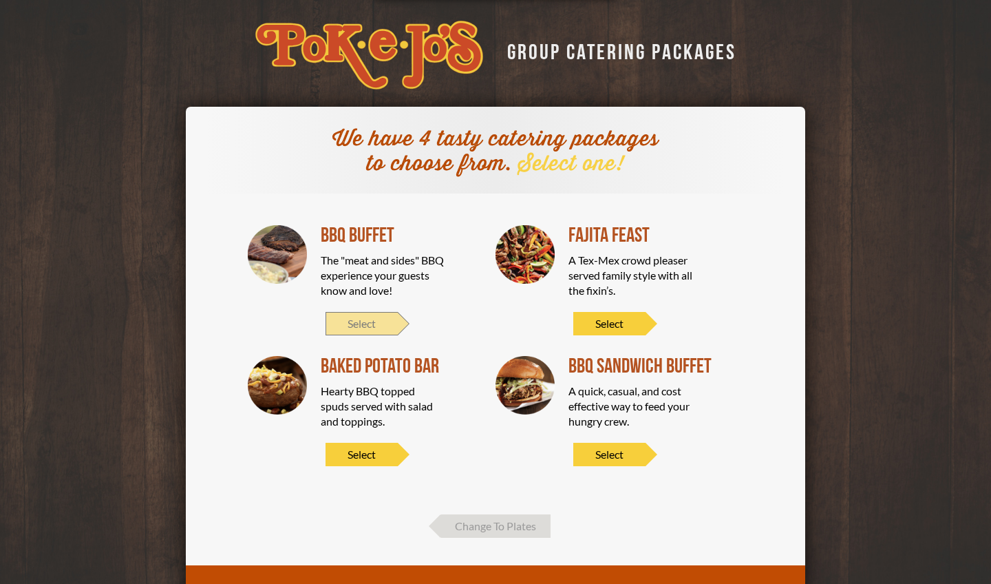
click at [372, 319] on span "Select" at bounding box center [362, 323] width 72 height 23
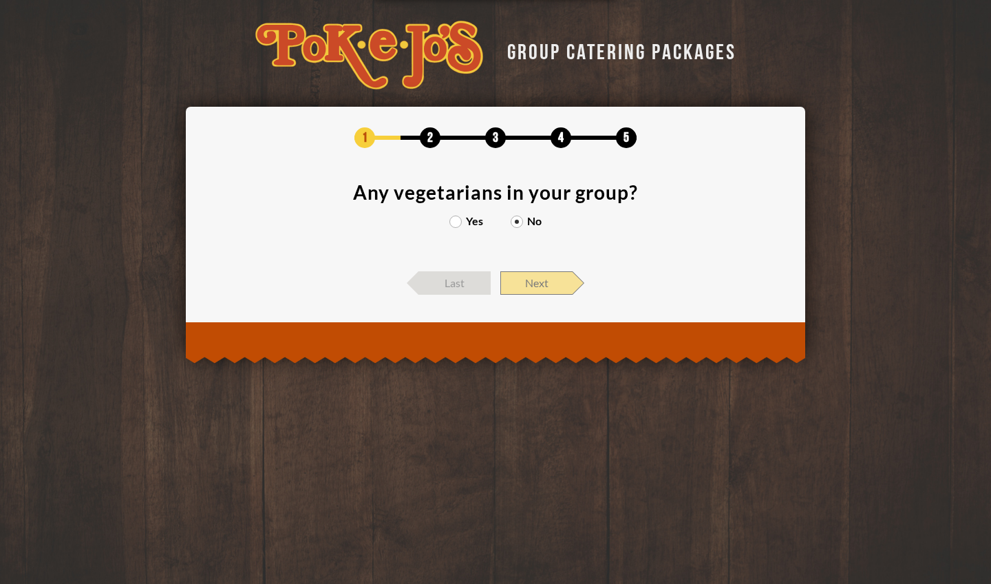
click at [543, 273] on span "Next" at bounding box center [536, 282] width 72 height 23
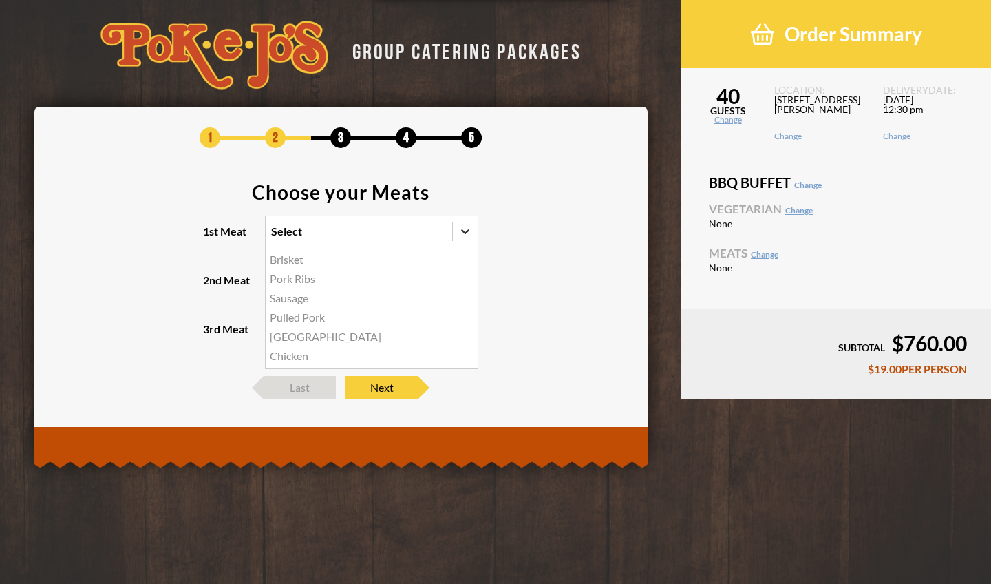
click at [468, 232] on icon at bounding box center [465, 231] width 14 height 14
click at [211, 237] on input "1st Meat option Brisket focused, 1 of 6. 6 results available. Use Up and Down t…" at bounding box center [211, 237] width 0 height 0
click at [303, 257] on div "Brisket" at bounding box center [372, 259] width 212 height 19
click at [211, 237] on input "1st Meat option Brisket focused, 1 of 6. 6 results available. Use Up and Down t…" at bounding box center [211, 237] width 0 height 0
click at [325, 276] on div "Select" at bounding box center [347, 280] width 162 height 30
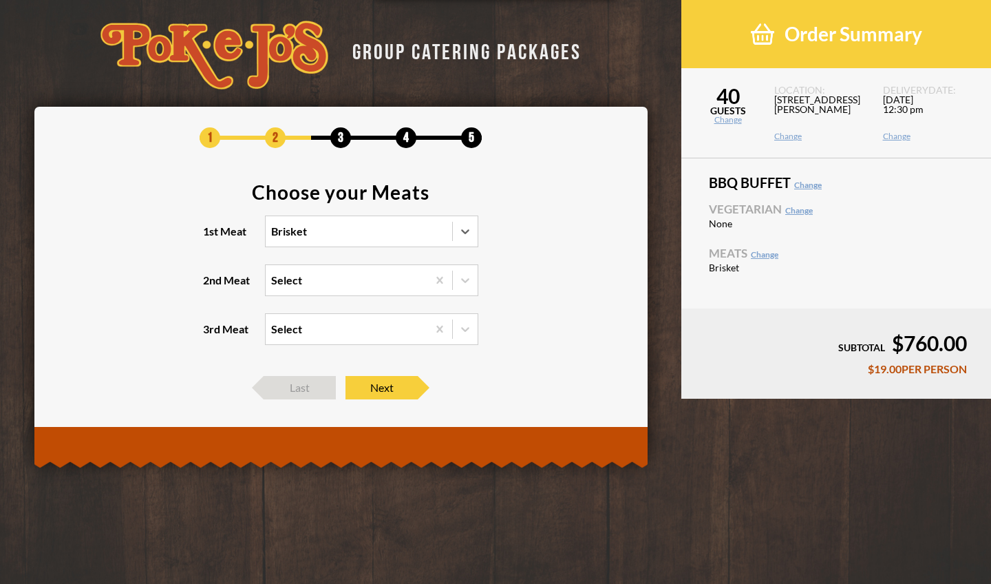
click at [211, 286] on input "2nd Meat Select" at bounding box center [211, 286] width 0 height 0
click at [290, 385] on div "Chicken" at bounding box center [372, 385] width 212 height 19
click at [211, 286] on input "2nd Meat option Chicken focused, 5 of 5. 5 results available. Use Up and Down t…" at bounding box center [211, 286] width 0 height 0
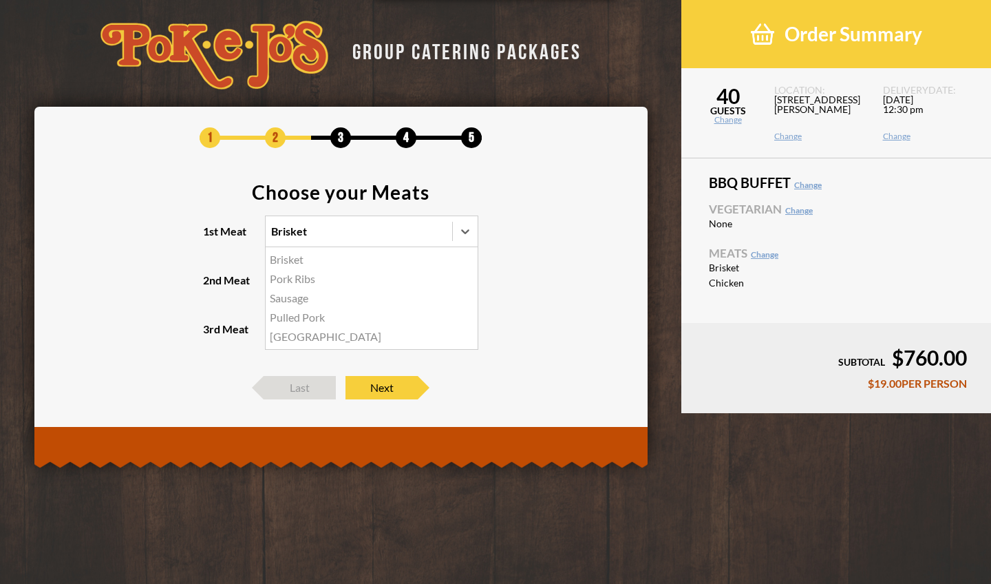
click at [374, 236] on div "Brisket" at bounding box center [359, 231] width 187 height 30
click at [211, 237] on input "1st Meat option Brisket, selected. option Brisket focused, 1 of 5. 5 results av…" at bounding box center [211, 237] width 0 height 0
click at [522, 242] on section "Choose your Meats 1st Meat option Brisket, selected. option Brisket focused, 1 …" at bounding box center [341, 272] width 572 height 180
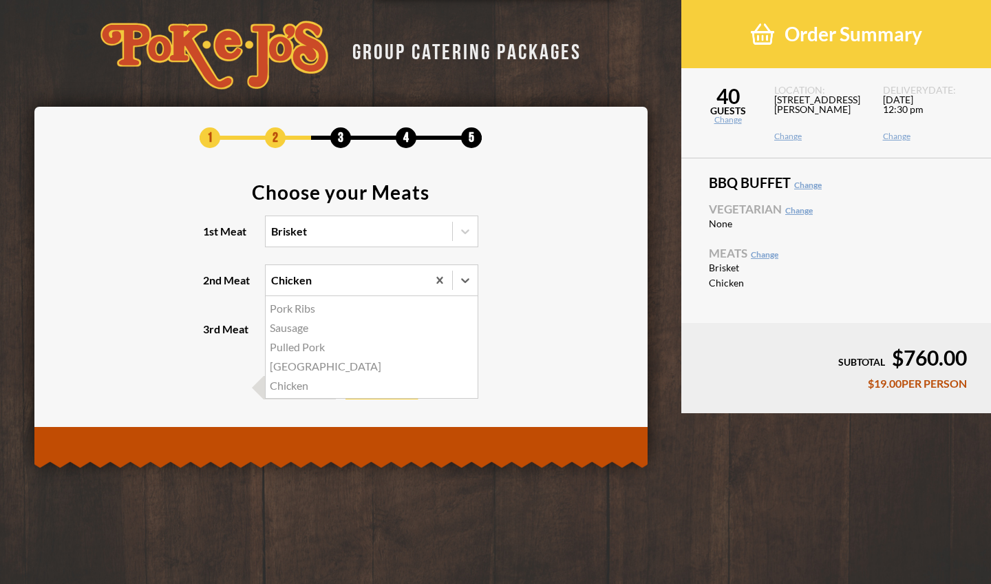
click at [385, 287] on div "Chicken" at bounding box center [347, 280] width 162 height 30
click at [211, 286] on input "2nd Meat option Chicken, selected. option Pork Ribs focused, 1 of 5. 5 results …" at bounding box center [211, 286] width 0 height 0
click at [563, 285] on section "Choose your Meats 1st Meat Brisket 2nd Meat option Chicken, selected. option Po…" at bounding box center [341, 272] width 572 height 180
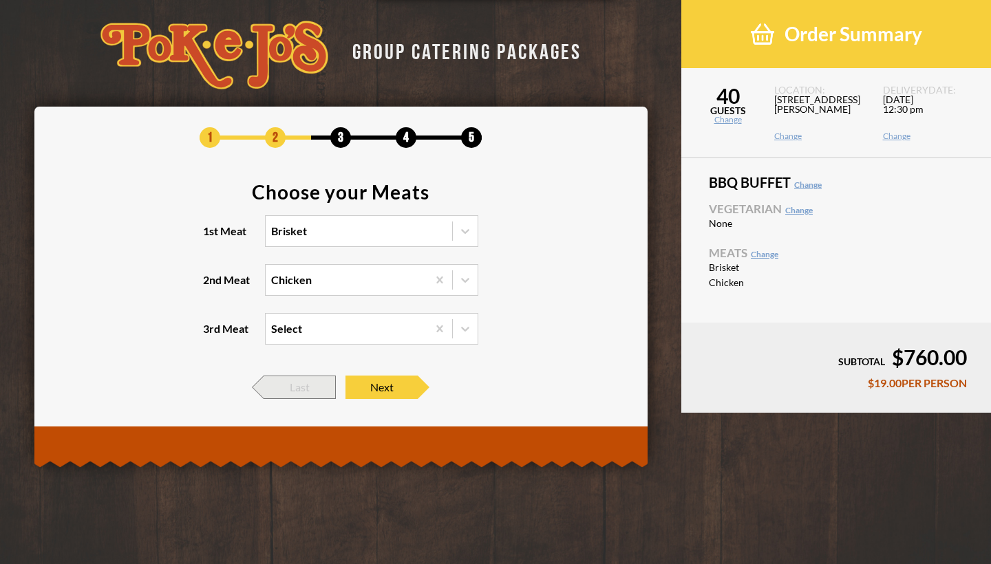
click at [295, 384] on span "Last" at bounding box center [300, 387] width 72 height 23
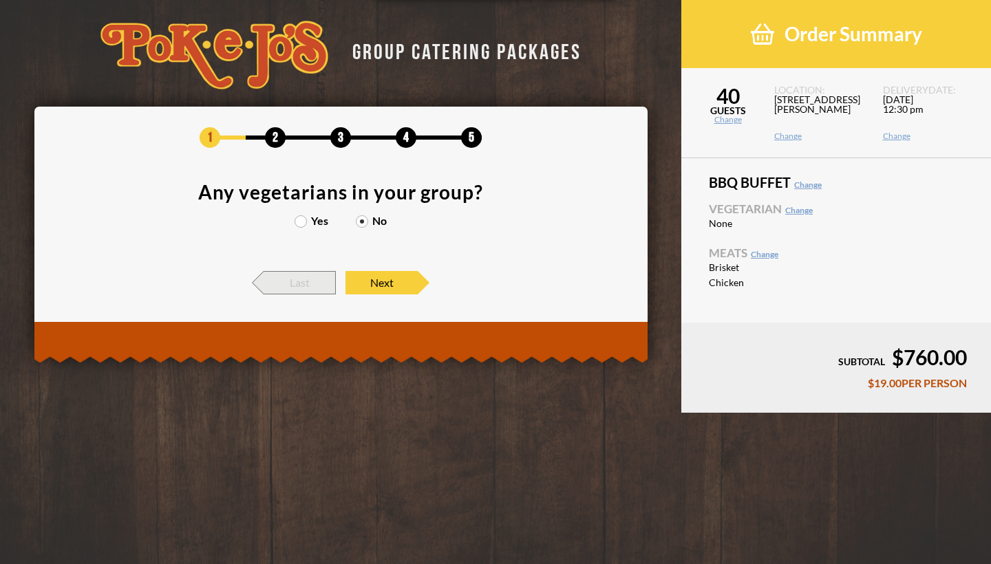
click at [304, 275] on span "Last" at bounding box center [300, 282] width 72 height 23
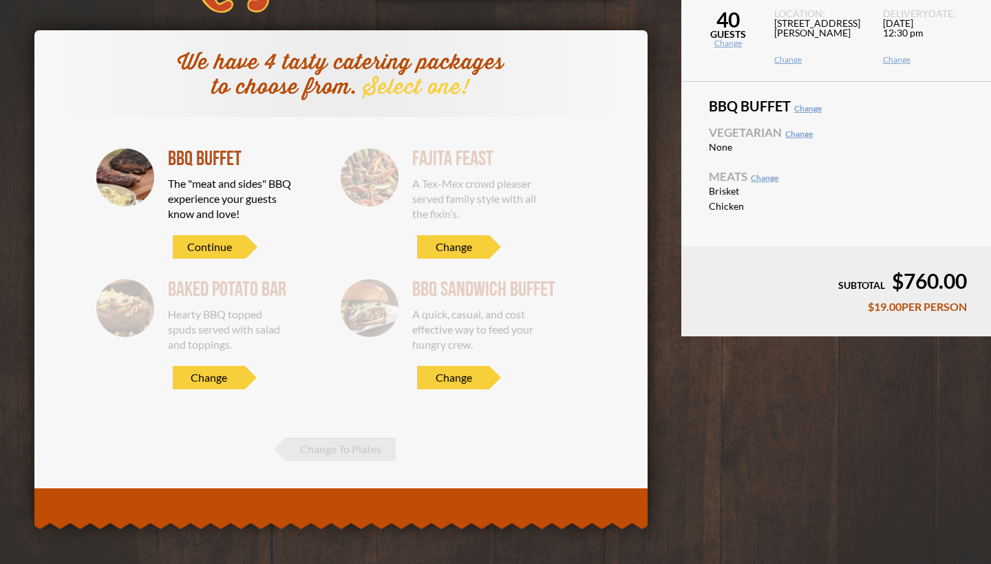
scroll to position [76, 0]
click at [328, 457] on span "Change To Plates" at bounding box center [340, 449] width 109 height 23
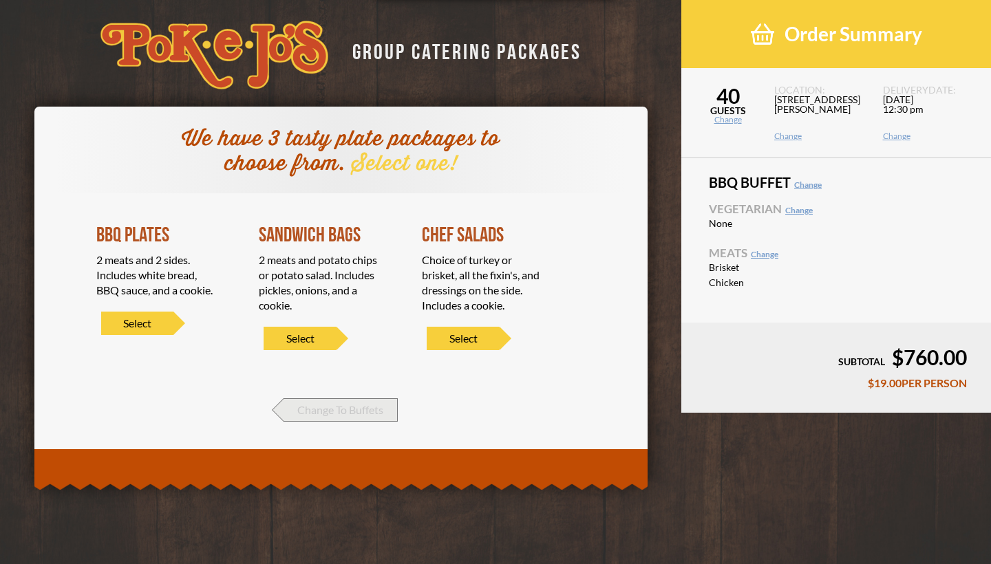
scroll to position [0, 0]
click at [330, 405] on span "Change To Buffets" at bounding box center [341, 409] width 114 height 23
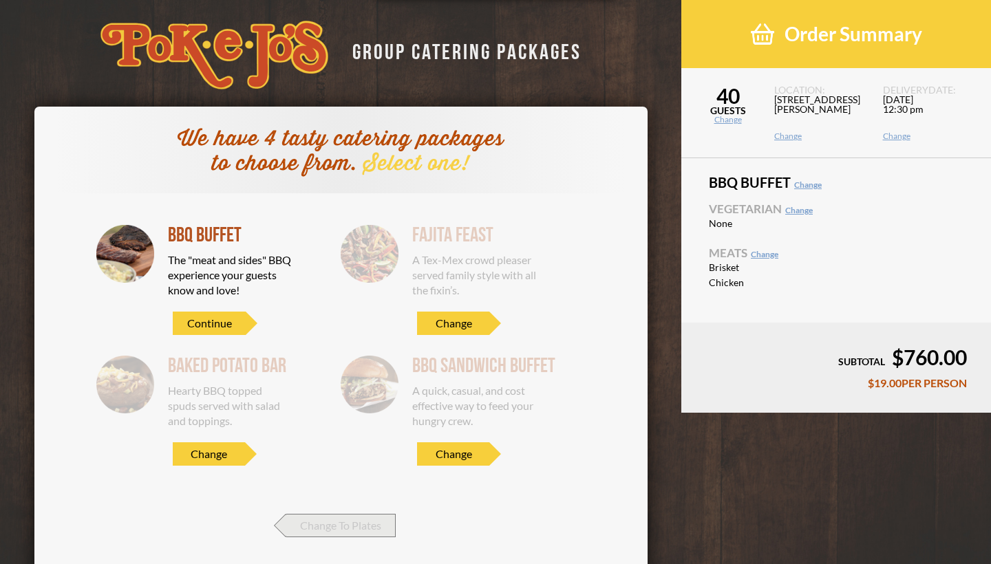
click at [360, 527] on span "Change To Plates" at bounding box center [340, 525] width 109 height 23
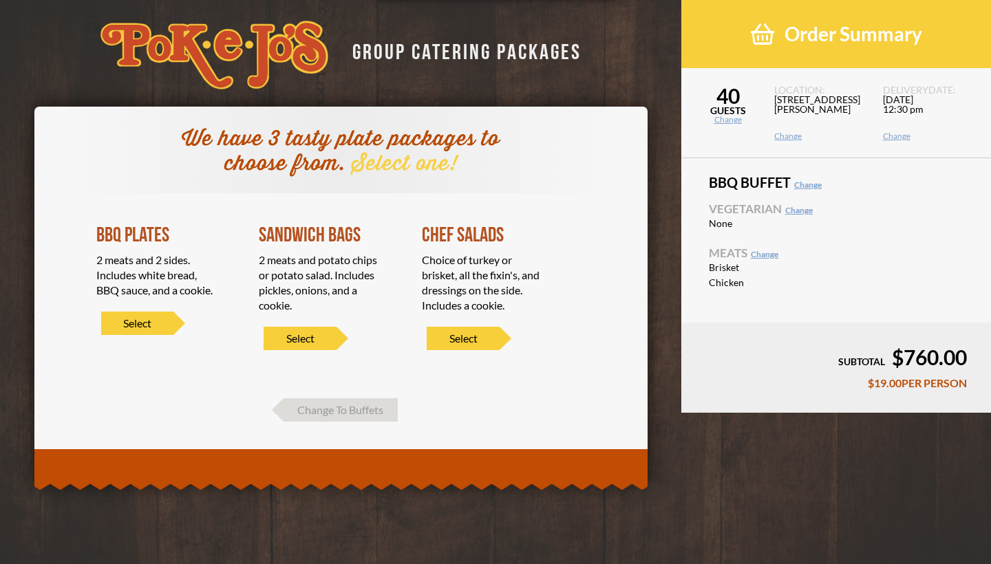
click at [899, 136] on link "Change" at bounding box center [929, 136] width 92 height 8
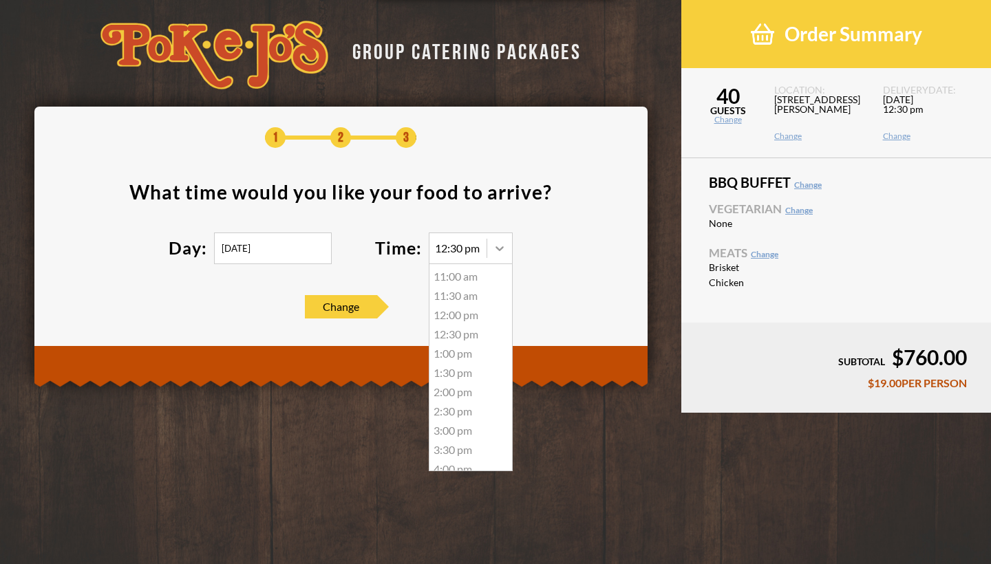
click at [496, 246] on icon at bounding box center [500, 248] width 8 height 5
click at [474, 353] on div "1:00 pm" at bounding box center [470, 353] width 83 height 19
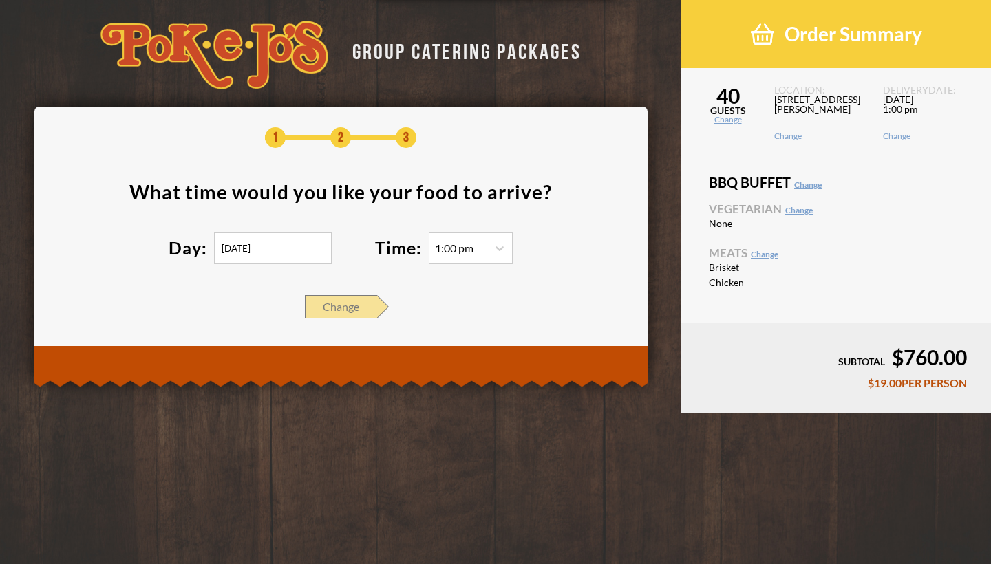
click at [343, 299] on span "Change" at bounding box center [341, 306] width 72 height 23
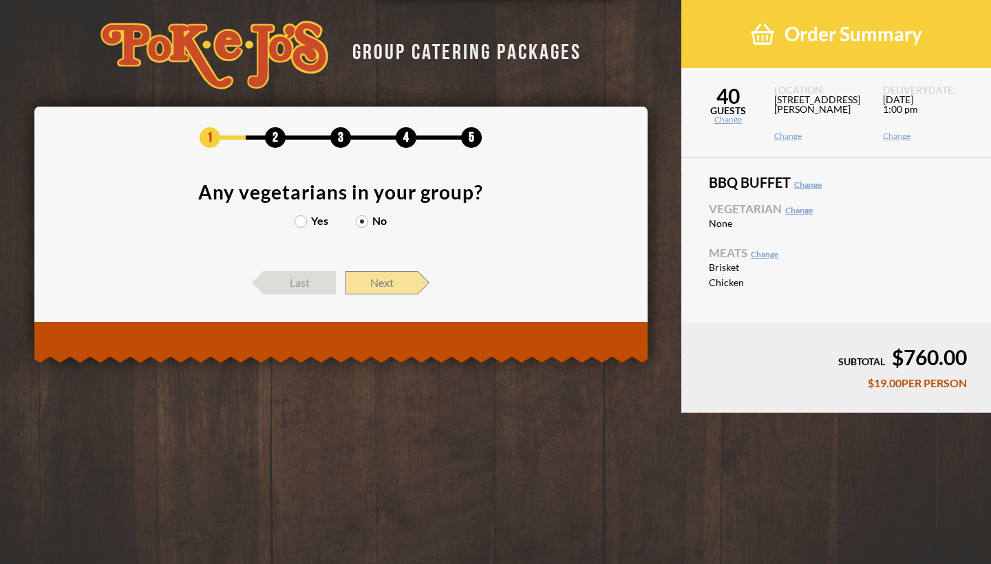
click at [403, 289] on span "Next" at bounding box center [381, 282] width 72 height 23
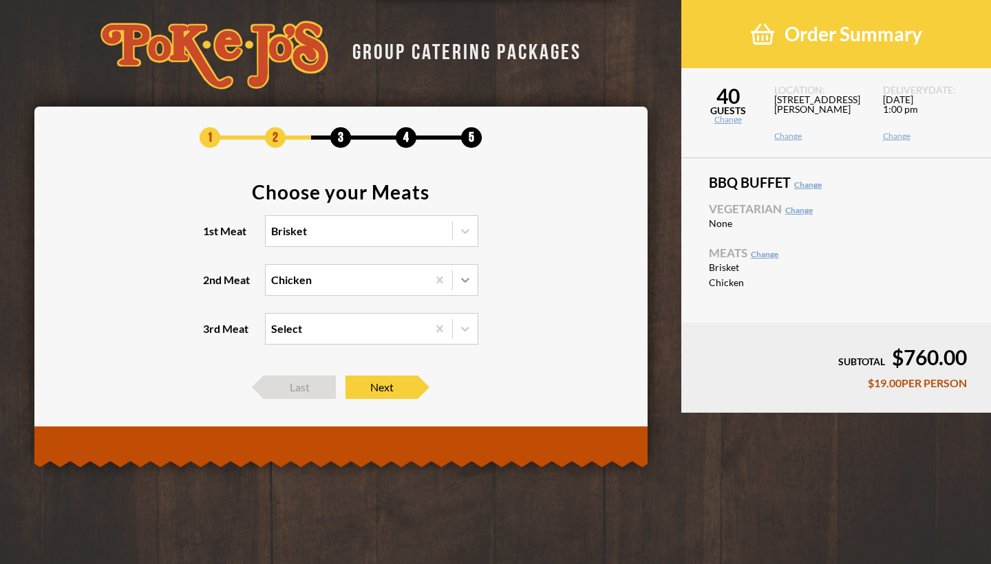
click at [469, 279] on icon at bounding box center [465, 280] width 14 height 14
click at [211, 286] on input "2nd Meat Chicken" at bounding box center [211, 286] width 0 height 0
click at [531, 290] on section "Choose your Meats 1st Meat Brisket 2nd Meat option Pork Ribs focused, 1 of 5. 5…" at bounding box center [341, 272] width 572 height 180
click at [470, 284] on icon at bounding box center [465, 280] width 14 height 14
click at [211, 286] on input "2nd Meat option Pork Ribs focused, 1 of 5. 5 results available. Use Up and Down…" at bounding box center [211, 286] width 0 height 0
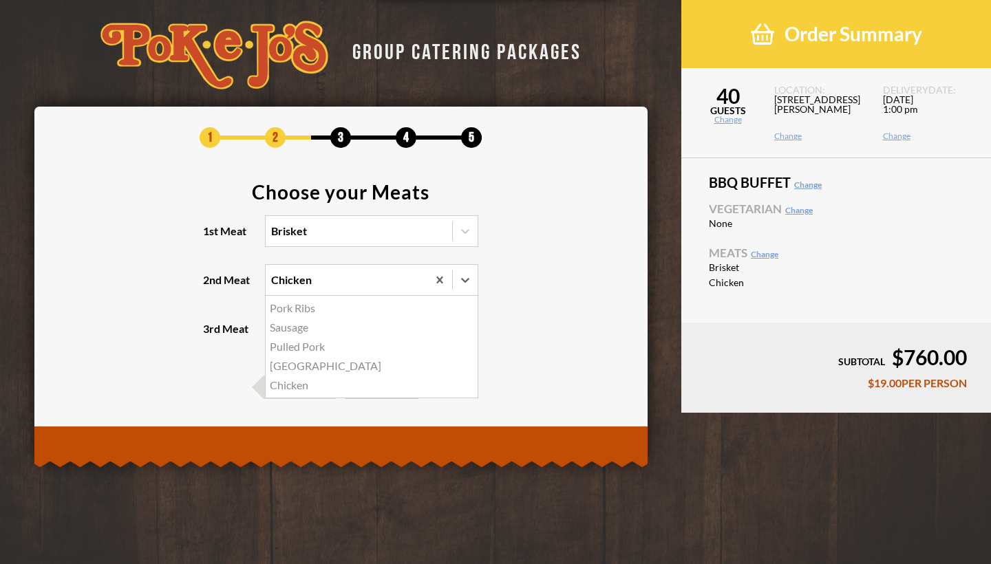
click at [436, 368] on div "Turkey" at bounding box center [372, 365] width 212 height 19
click at [211, 286] on input "2nd Meat option Turkey focused, 4 of 5. 5 results available. Use Up and Down to…" at bounding box center [211, 286] width 0 height 0
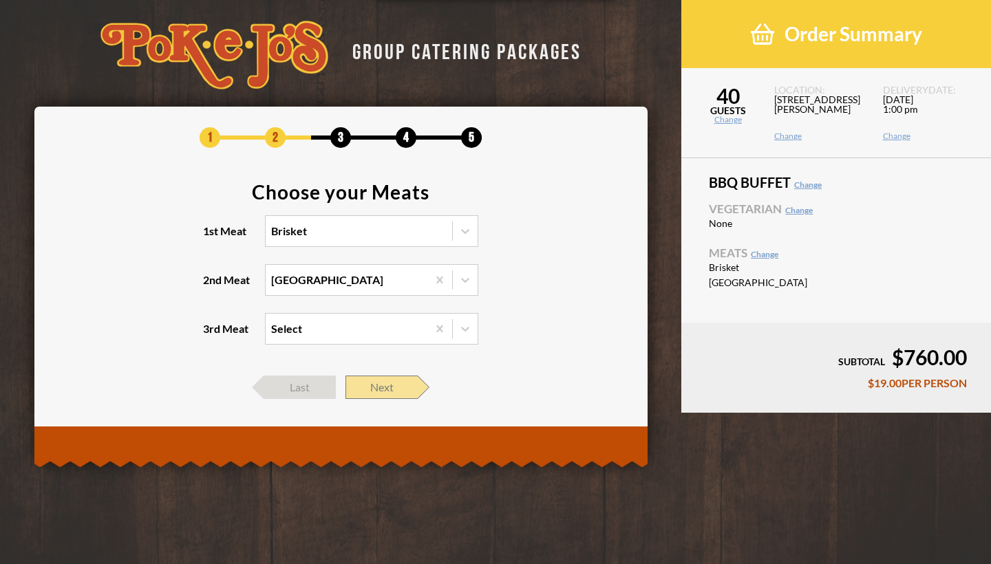
click at [397, 388] on span "Next" at bounding box center [381, 387] width 72 height 23
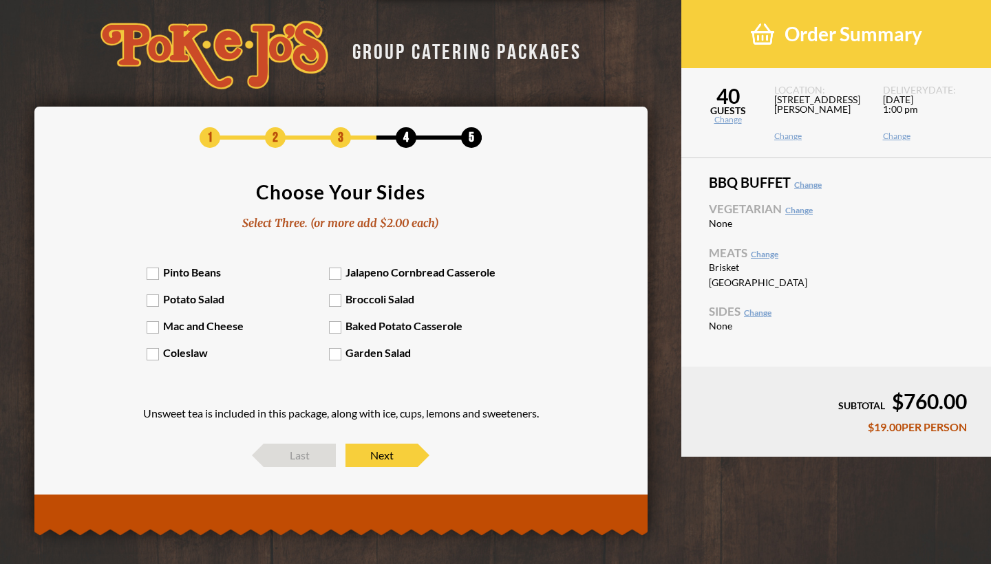
click at [150, 324] on label "Mac and Cheese" at bounding box center [238, 325] width 183 height 13
click at [0, 0] on input "Mac and Cheese" at bounding box center [0, 0] width 0 height 0
click at [340, 273] on label "Jalapeno Cornbread Casserole" at bounding box center [420, 272] width 183 height 13
click at [0, 0] on input "Jalapeno Cornbread Casserole" at bounding box center [0, 0] width 0 height 0
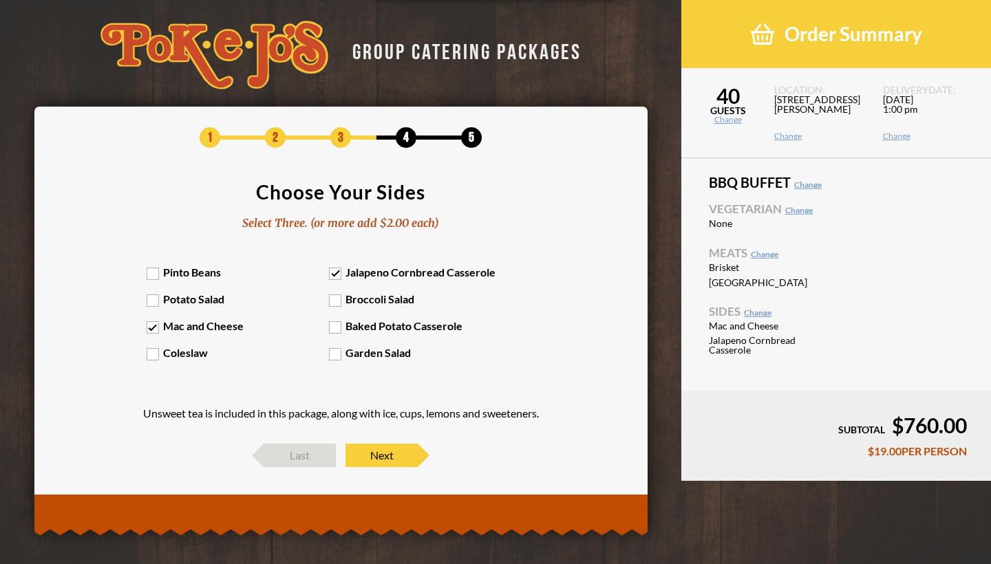
click at [336, 352] on label "Garden Salad" at bounding box center [420, 352] width 183 height 13
click at [0, 0] on input "Garden Salad" at bounding box center [0, 0] width 0 height 0
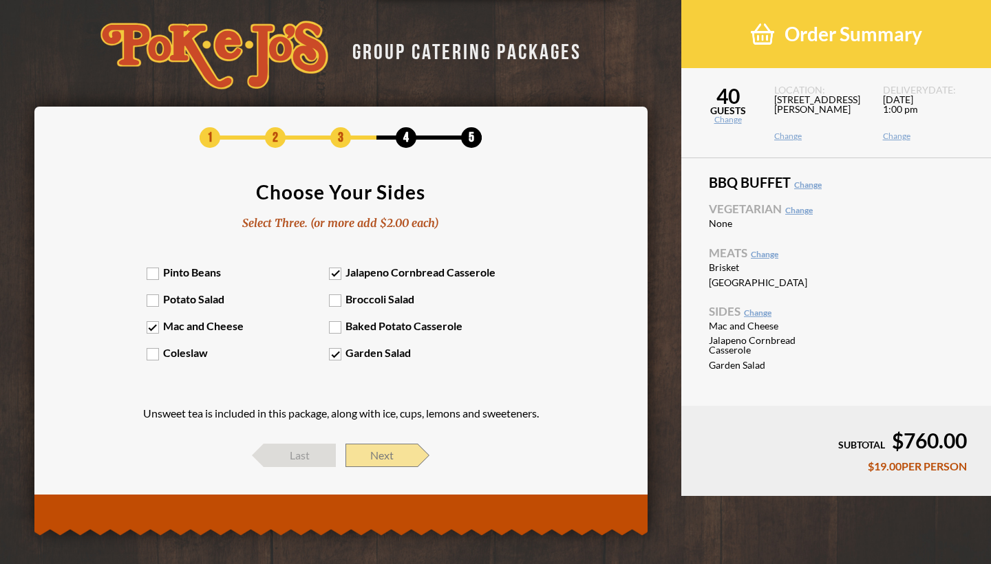
click at [388, 456] on span "Next" at bounding box center [381, 455] width 72 height 23
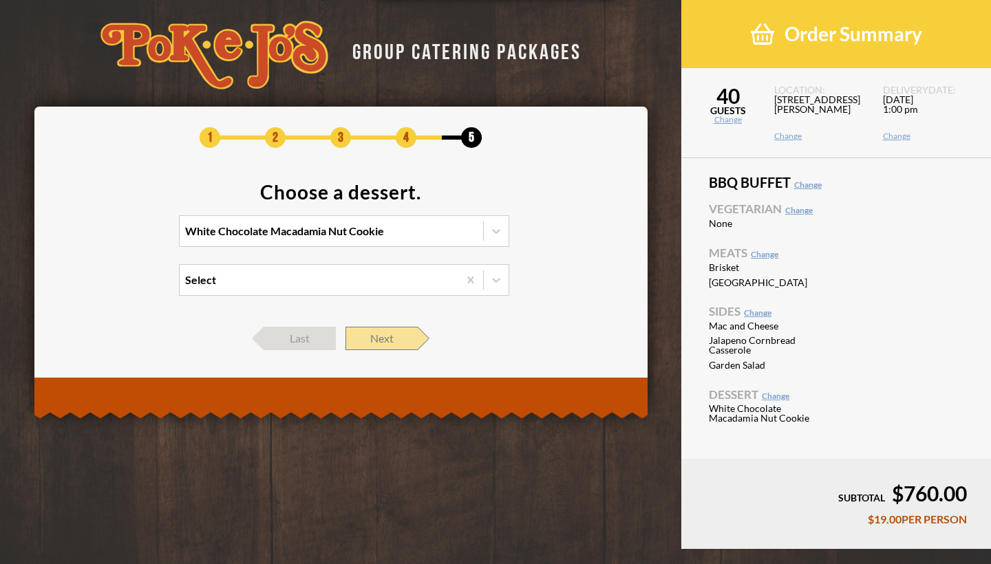
click at [399, 339] on span "Next" at bounding box center [381, 338] width 72 height 23
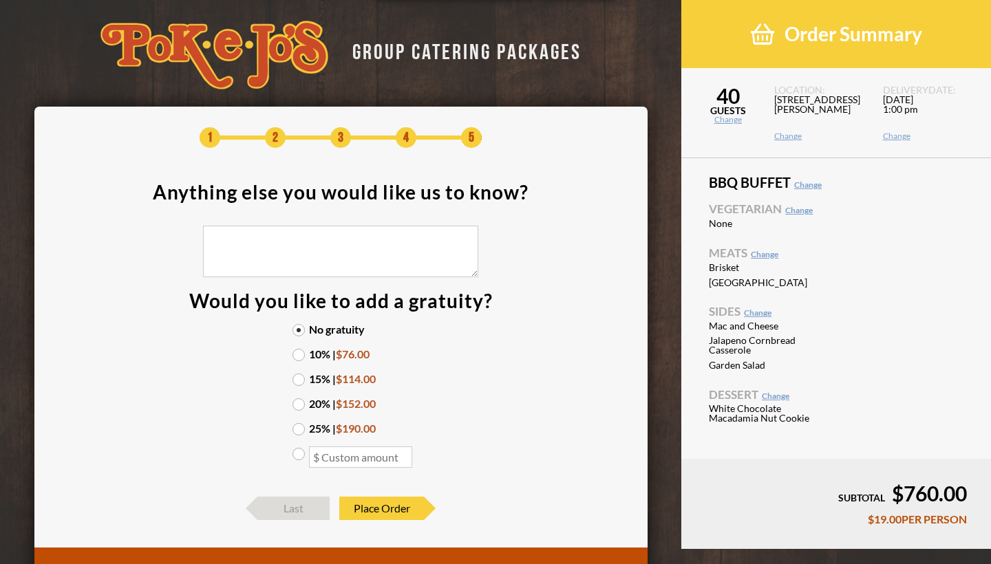
click at [299, 380] on label "15% | $114.00" at bounding box center [340, 379] width 96 height 11
click at [0, 0] on input "15% | $114.00" at bounding box center [0, 0] width 0 height 0
click at [370, 510] on span "Place Order" at bounding box center [381, 508] width 85 height 23
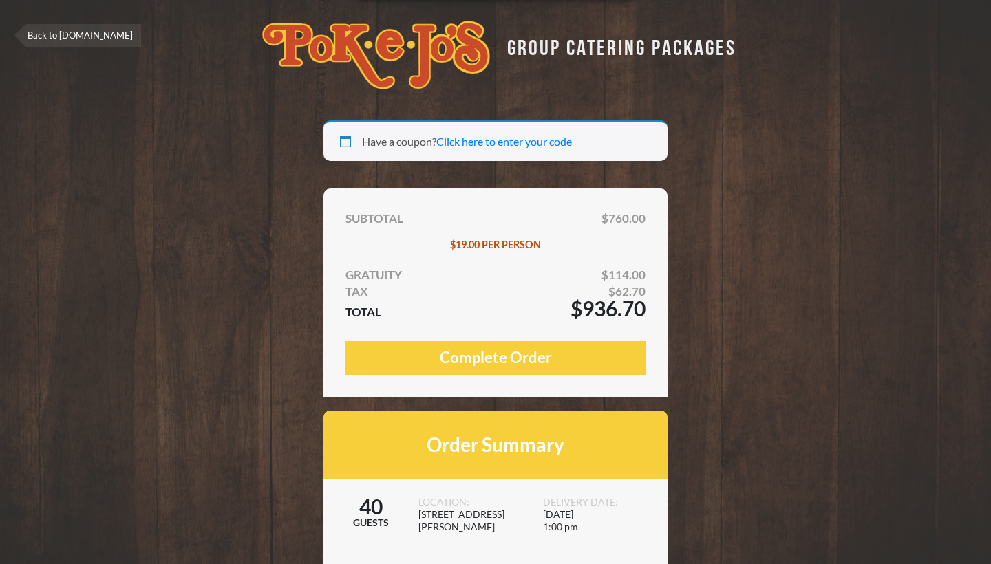
select select "[GEOGRAPHIC_DATA]"
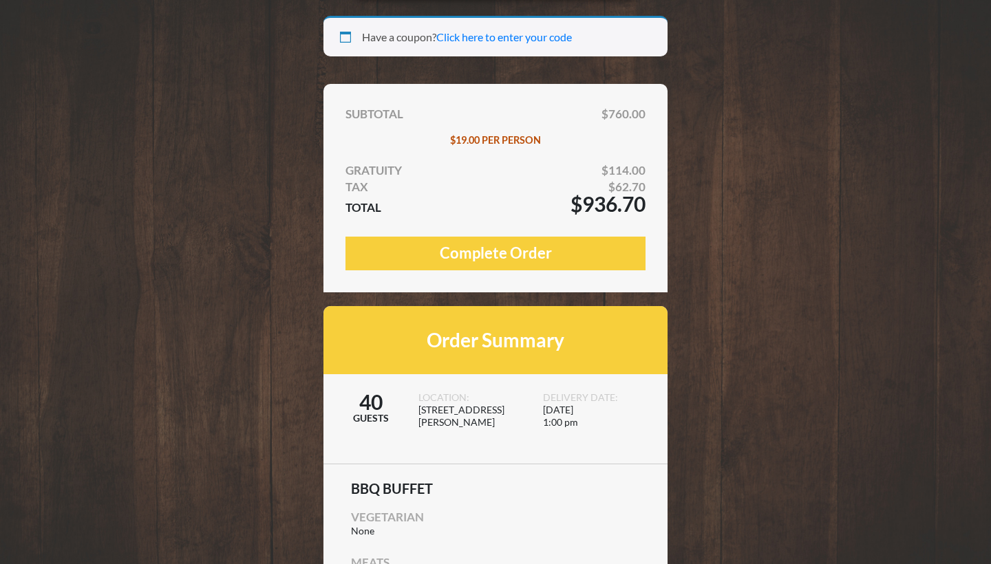
scroll to position [105, 0]
click at [506, 40] on link "Click here to enter your code" at bounding box center [504, 36] width 136 height 13
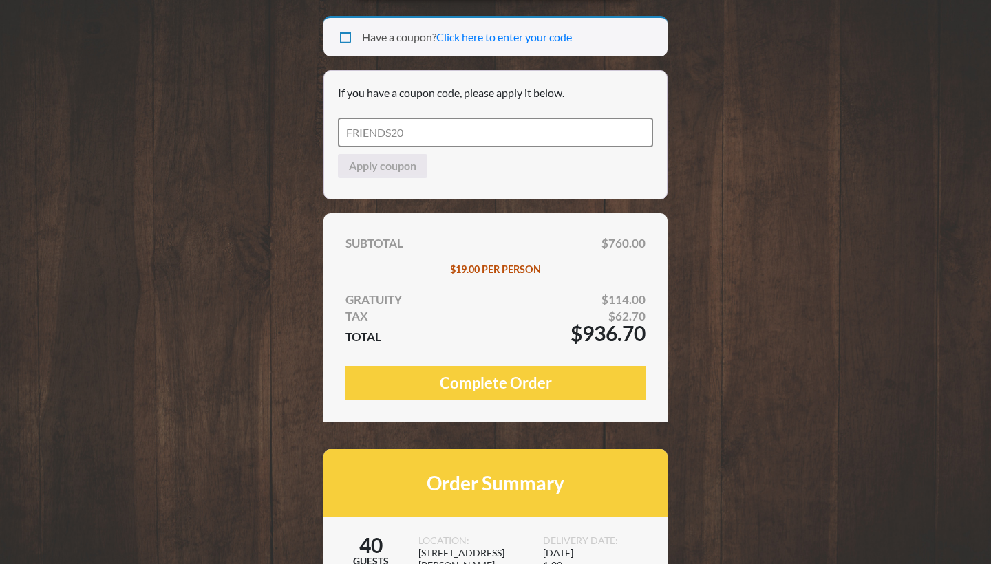
type input "FRIENDS20"
click at [394, 161] on button "Apply coupon" at bounding box center [382, 166] width 89 height 25
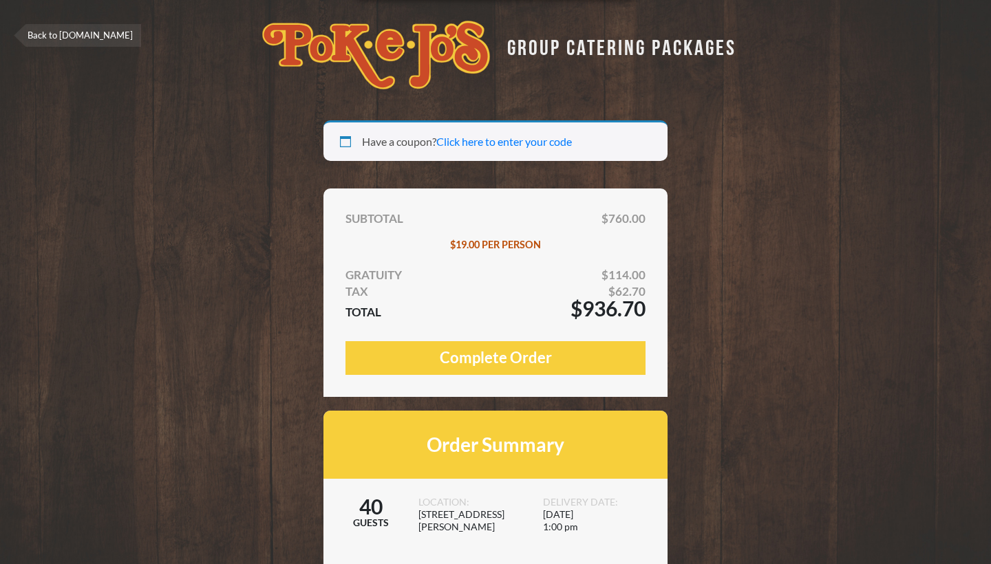
select select "[GEOGRAPHIC_DATA]"
click at [423, 128] on div "Have a coupon? Click here to enter your code" at bounding box center [495, 140] width 344 height 41
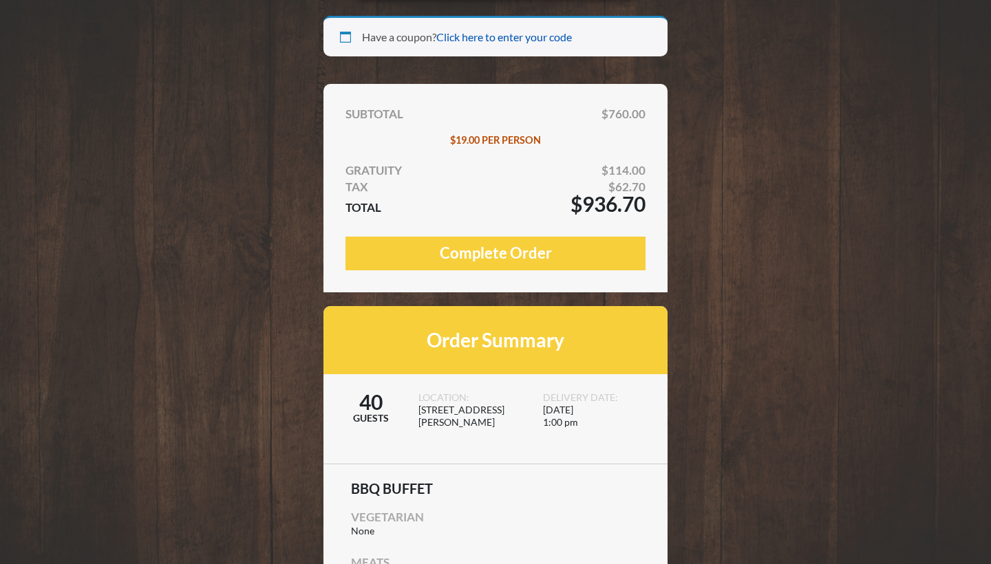
click at [529, 36] on link "Click here to enter your code" at bounding box center [504, 36] width 136 height 13
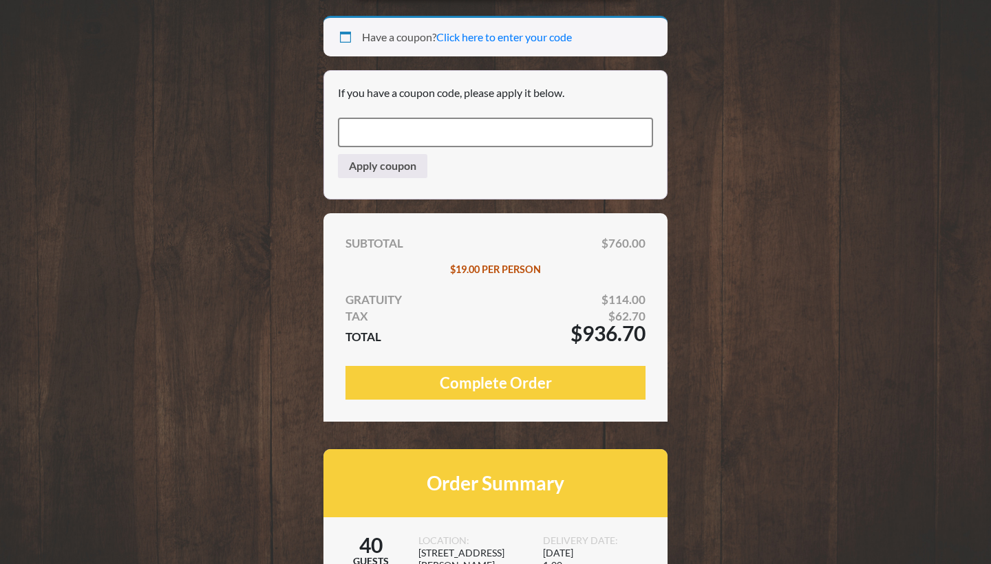
click at [473, 129] on input "Coupon:" at bounding box center [495, 133] width 315 height 30
type input "THANKYOU10"
click at [383, 166] on button "Apply coupon" at bounding box center [382, 166] width 89 height 25
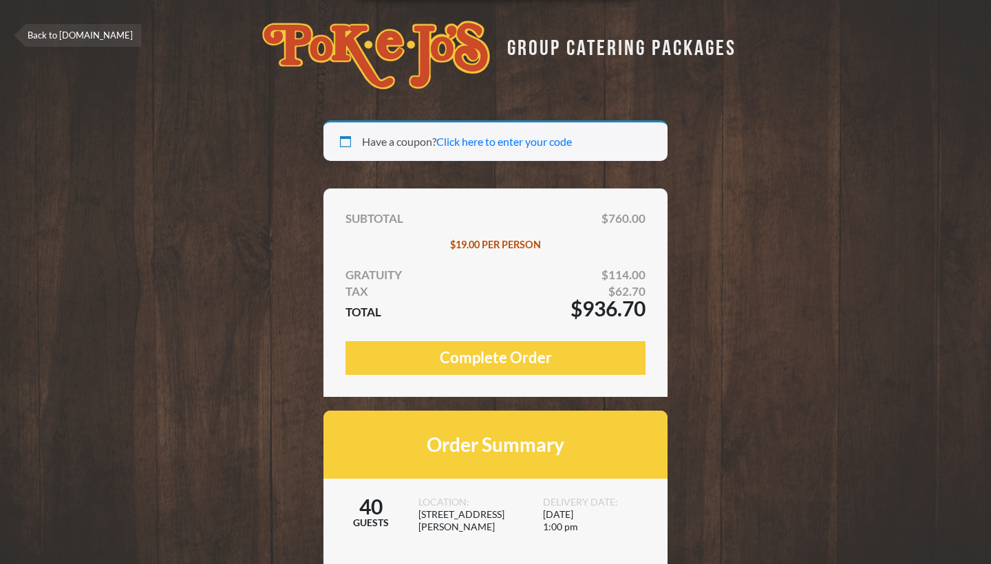
select select "[GEOGRAPHIC_DATA]"
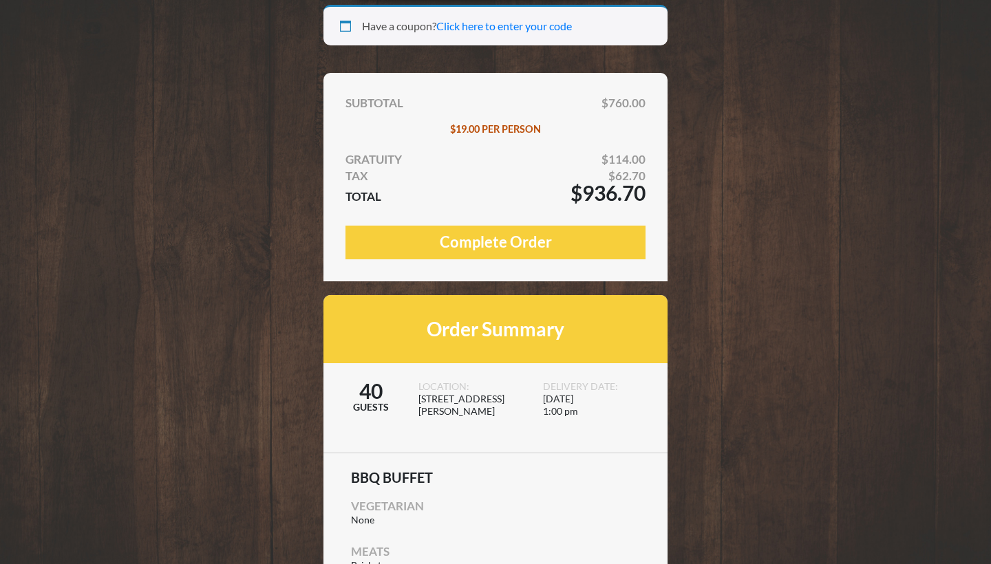
scroll to position [114, 0]
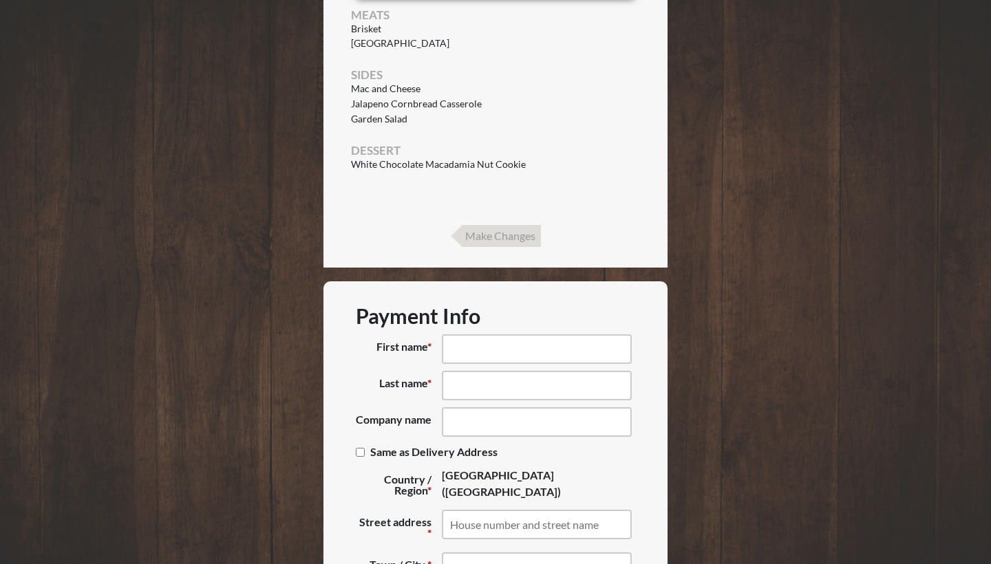
scroll to position [682, 0]
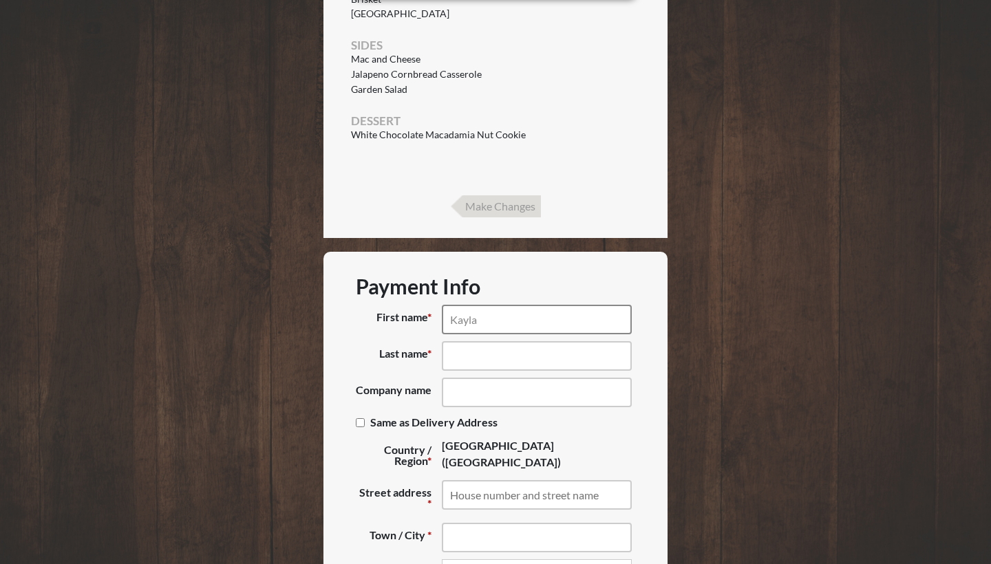
type input "Kayla"
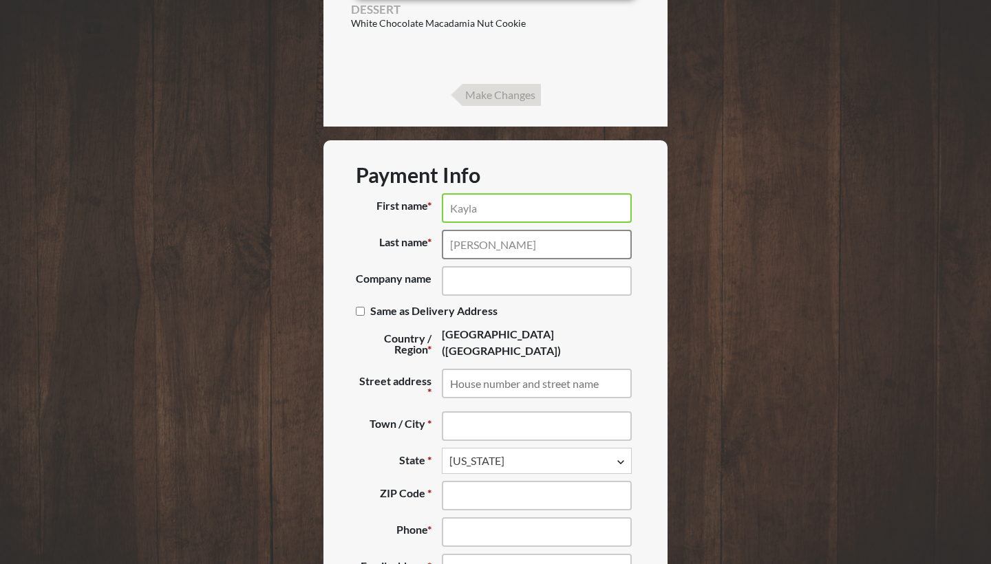
scroll to position [795, 0]
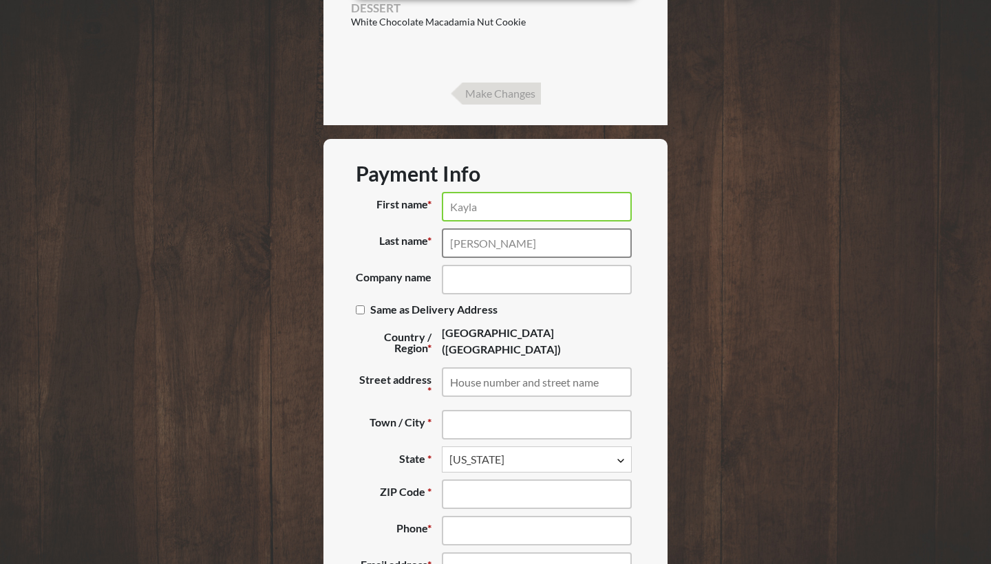
type input "Turner"
drag, startPoint x: 538, startPoint y: 206, endPoint x: 409, endPoint y: 204, distance: 129.4
click at [409, 205] on p "First name * Kayla" at bounding box center [495, 207] width 279 height 30
type input "Linda"
click at [520, 234] on input "Turner" at bounding box center [537, 243] width 190 height 30
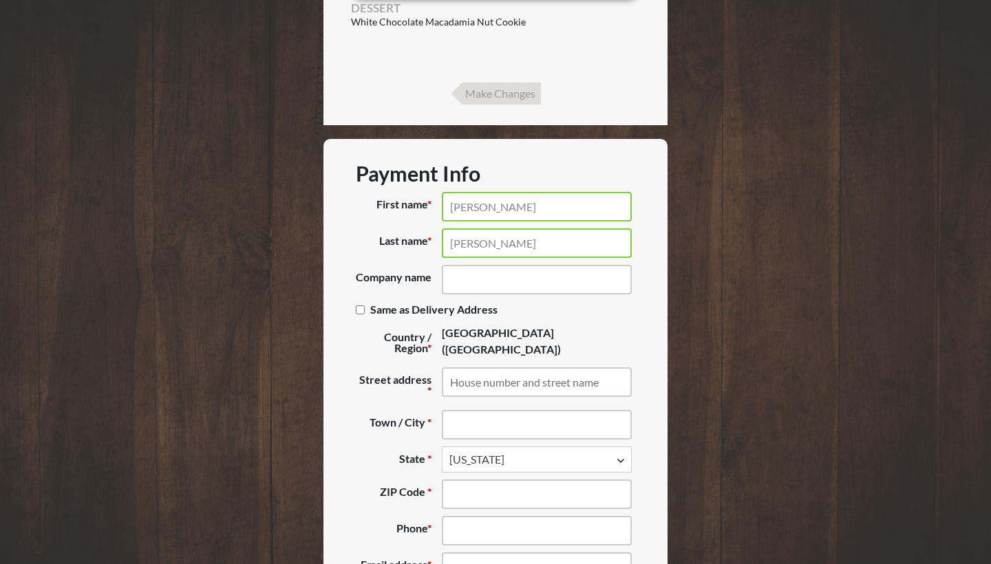
click at [520, 234] on input "Turner" at bounding box center [537, 243] width 190 height 30
type input "Johnson"
click at [358, 313] on input "Same as Delivery Address (optional)" at bounding box center [360, 310] width 9 height 9
checkbox input "true"
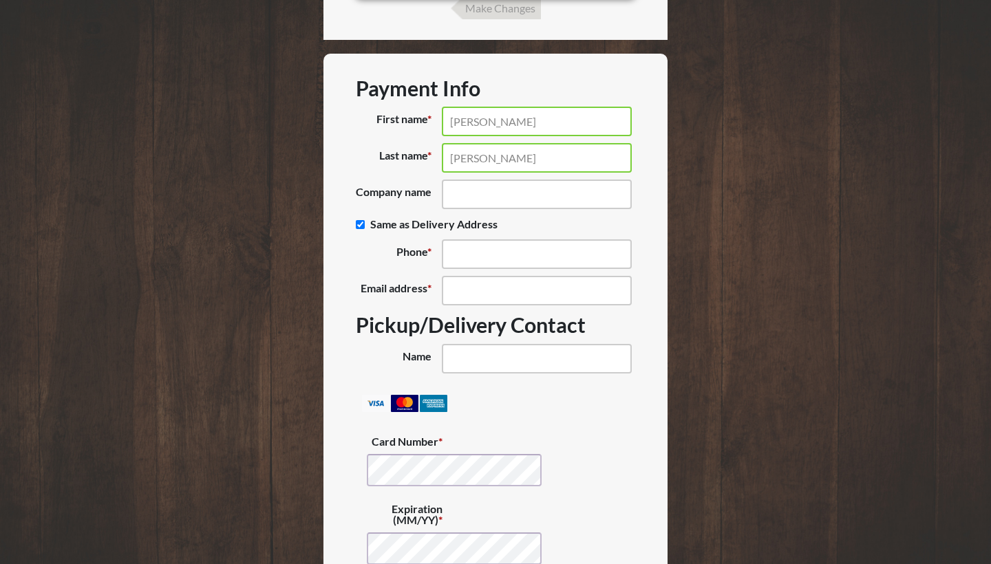
scroll to position [883, 0]
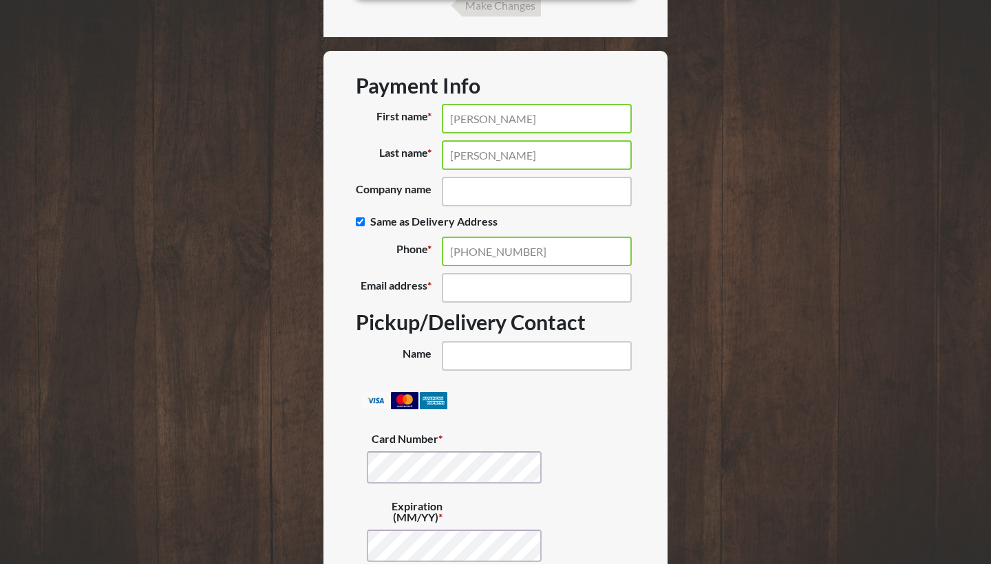
click at [546, 258] on input "(408) 821-3750" at bounding box center [537, 252] width 190 height 30
type input "("
type input "(408) 821-3750"
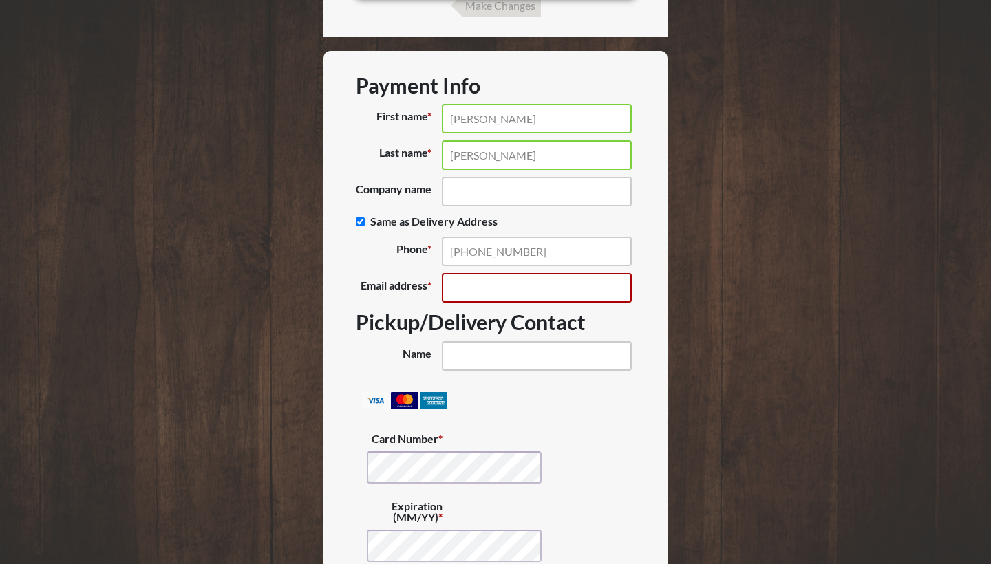
click at [570, 284] on input "Email address *" at bounding box center [537, 288] width 190 height 30
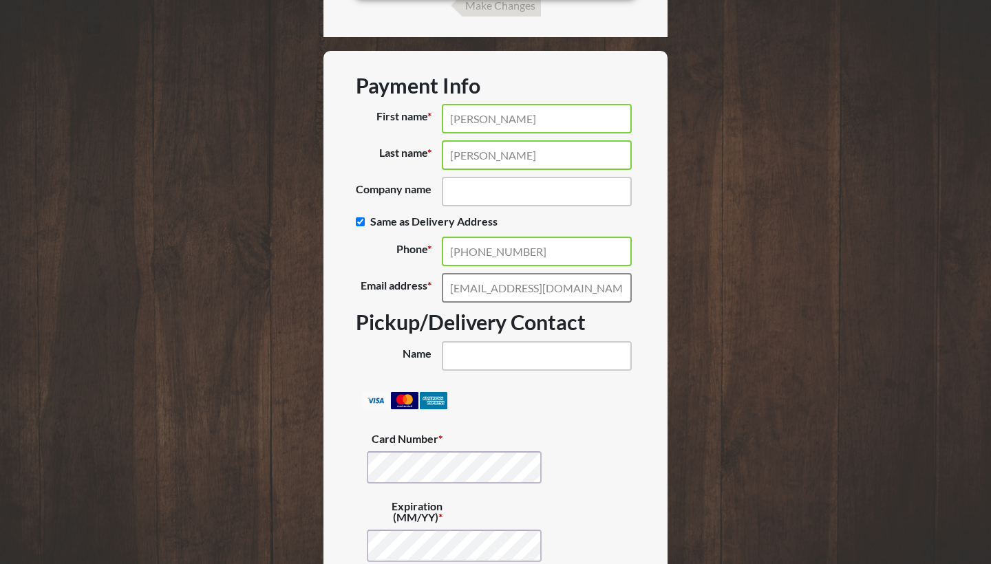
type input "[EMAIL_ADDRESS][DOMAIN_NAME]"
type input "[PERSON_NAME]"
click at [566, 436] on p "Card Number *" at bounding box center [496, 455] width 258 height 57
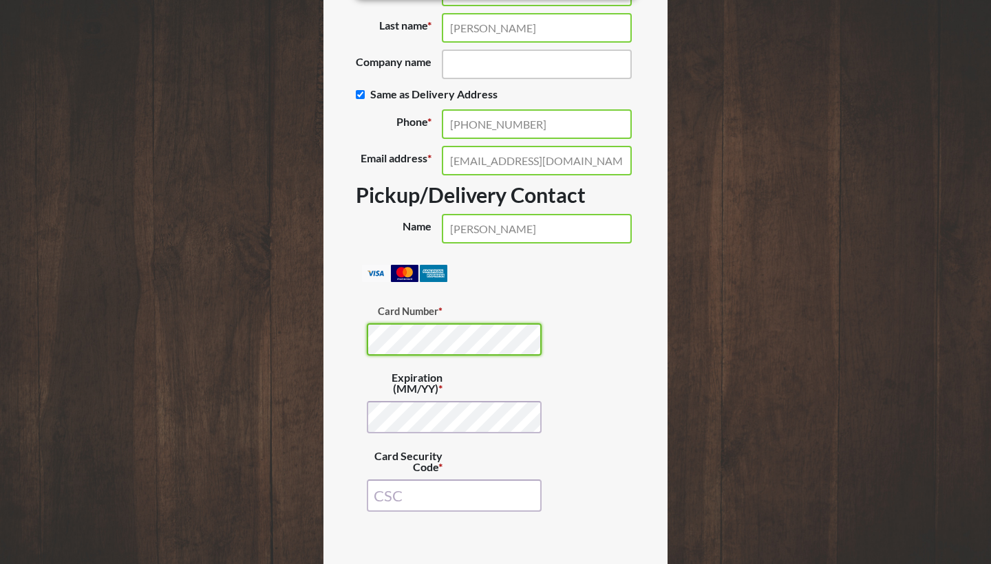
scroll to position [1015, 0]
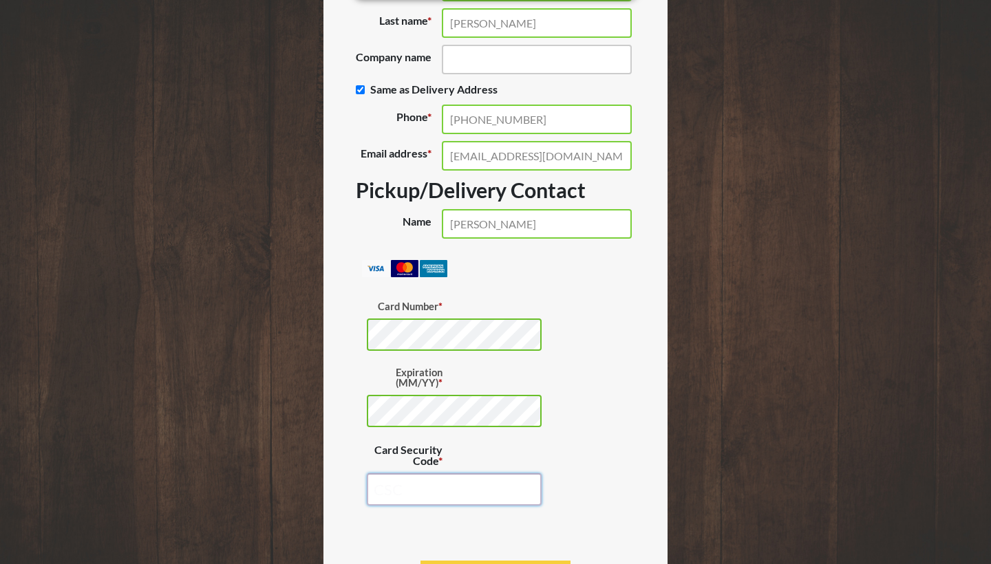
click at [423, 492] on input "Card Security Code *" at bounding box center [454, 489] width 175 height 32
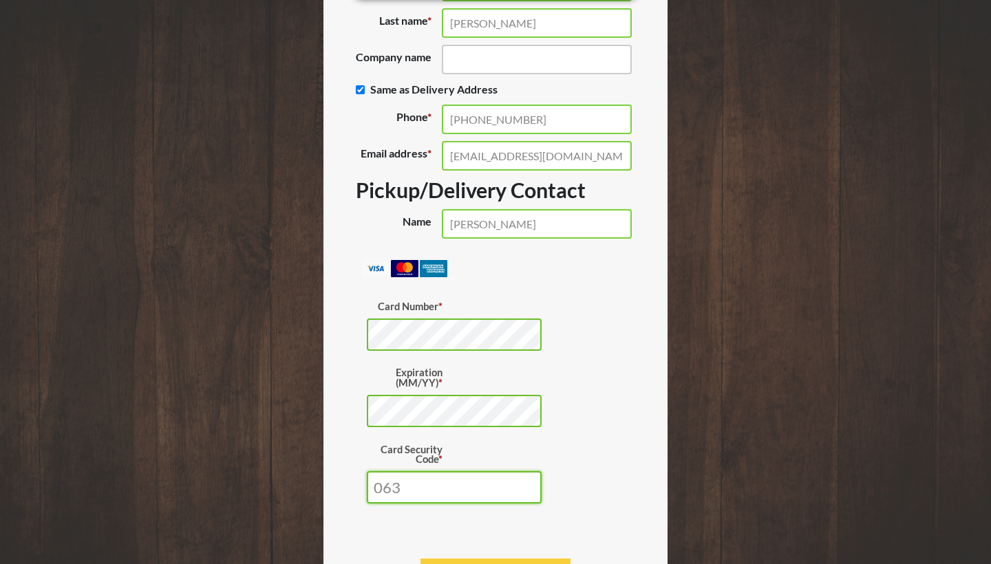
type input "063"
click at [606, 483] on p "Card Security Code * 063" at bounding box center [496, 471] width 258 height 66
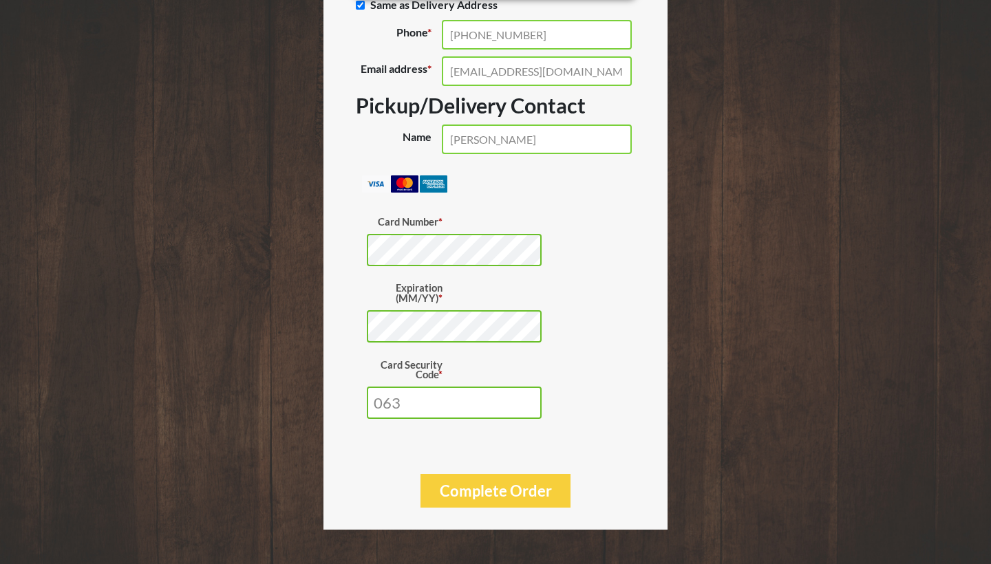
scroll to position [1099, 0]
click at [515, 480] on button "Complete Order" at bounding box center [495, 492] width 150 height 34
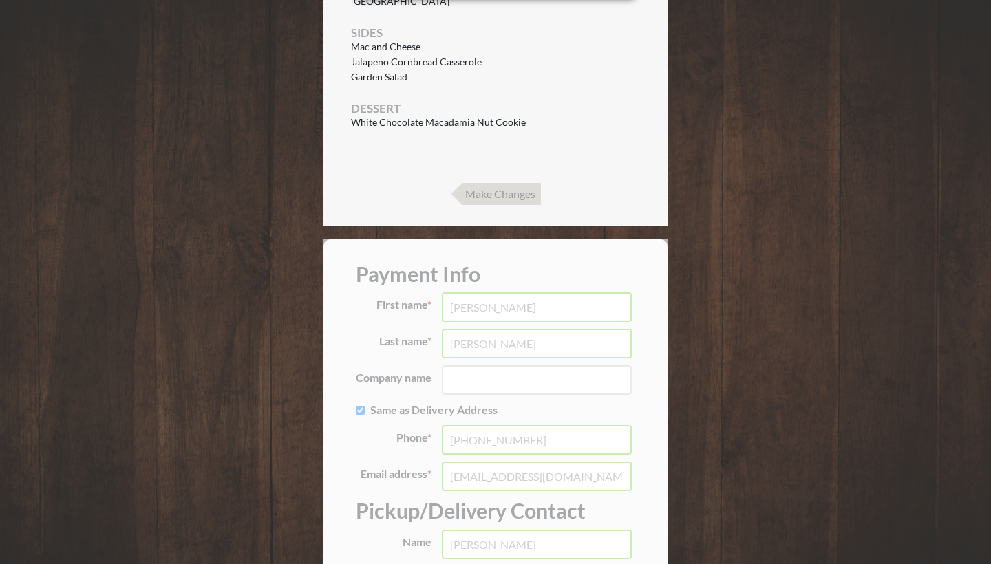
scroll to position [979, 0]
